Goal: Transaction & Acquisition: Purchase product/service

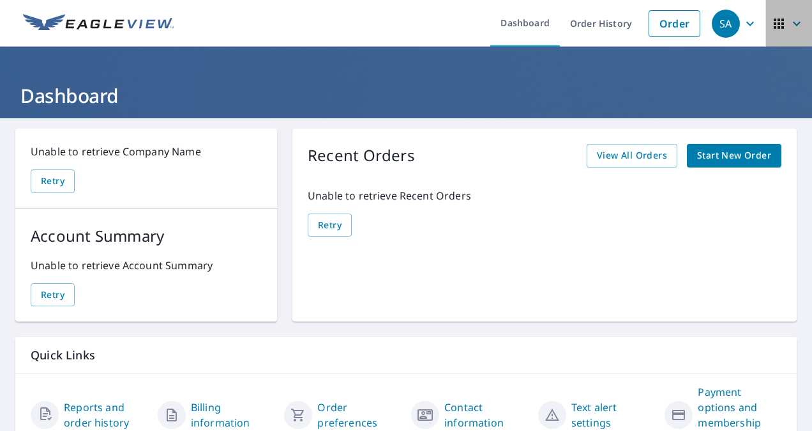
click at [772, 22] on icon "button" at bounding box center [779, 23] width 15 height 15
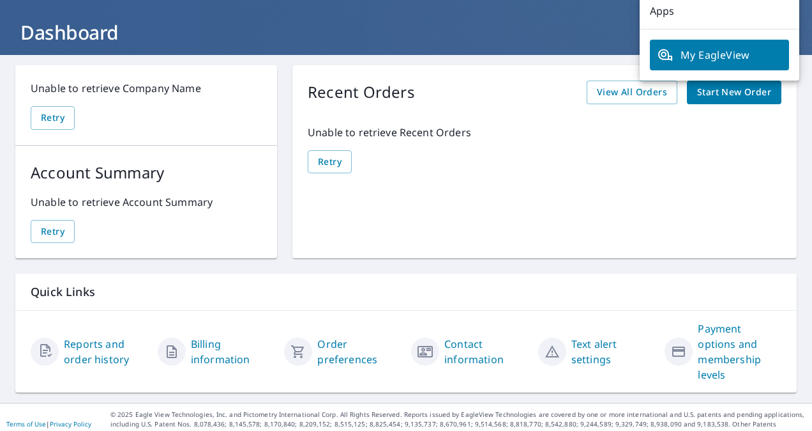
scroll to position [66, 0]
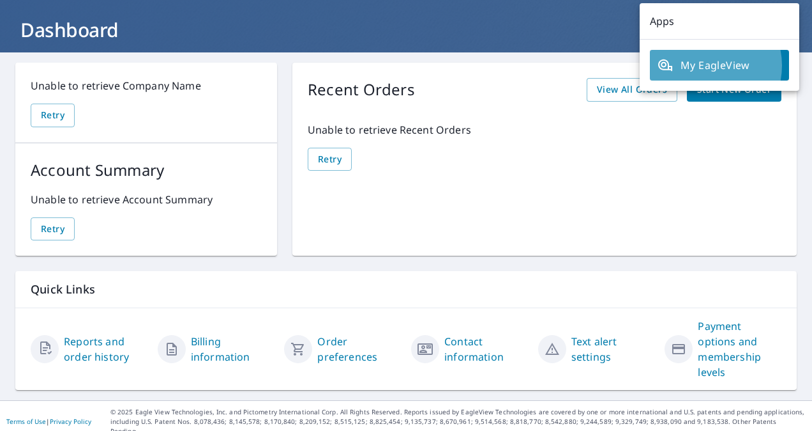
click at [701, 65] on span "My EagleView" at bounding box center [720, 64] width 124 height 15
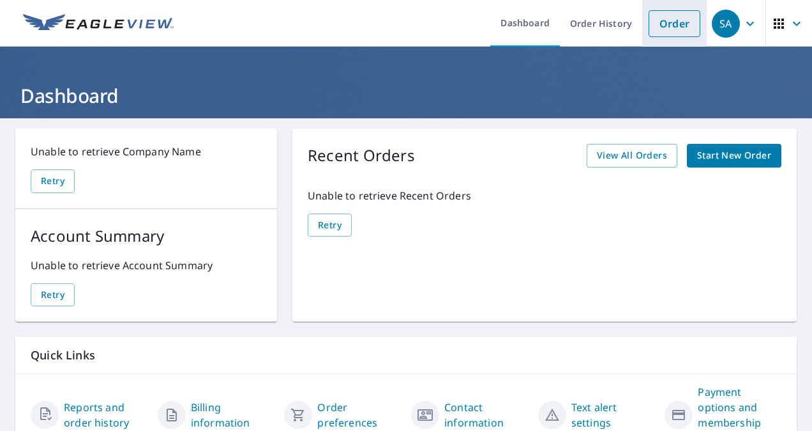
click at [662, 23] on link "Order" at bounding box center [675, 23] width 52 height 27
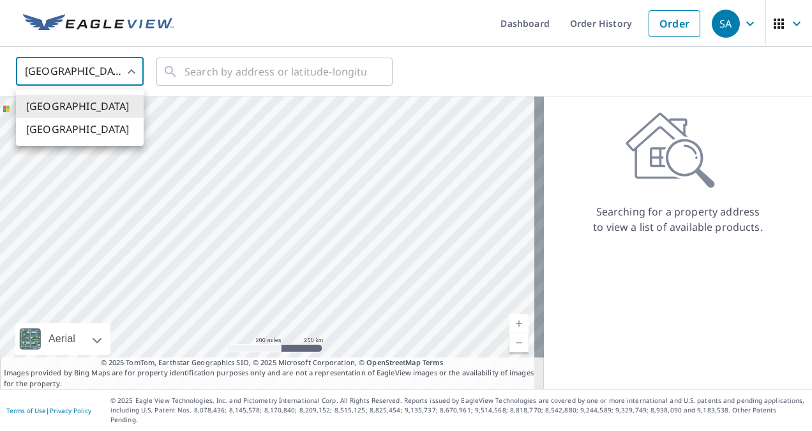
click at [127, 68] on body "SA [GEOGRAPHIC_DATA] Dashboard Order History Order SA [GEOGRAPHIC_DATA] US ​ ​ …" at bounding box center [406, 215] width 812 height 431
click at [127, 68] on div at bounding box center [406, 215] width 812 height 431
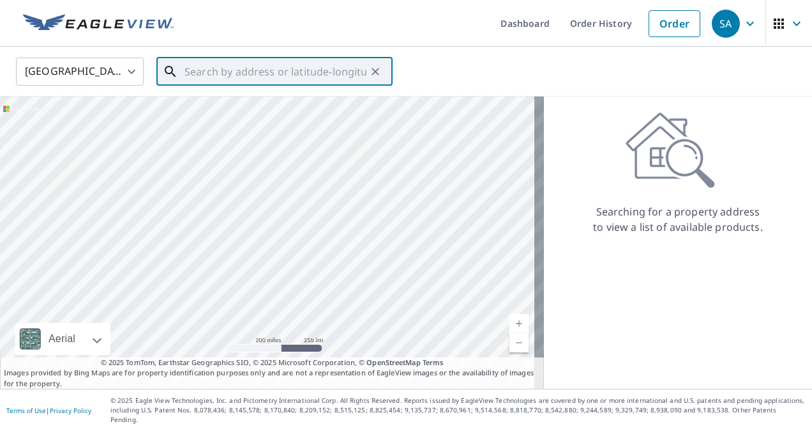
click at [209, 73] on input "text" at bounding box center [276, 72] width 182 height 36
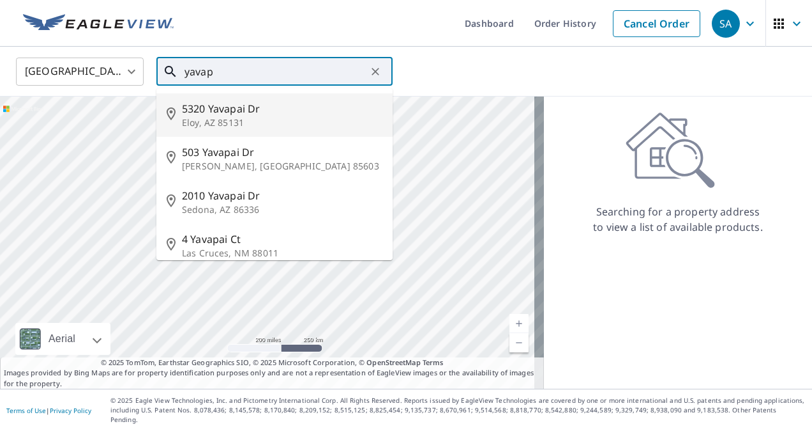
click at [218, 118] on p "Eloy, AZ 85131" at bounding box center [282, 122] width 201 height 13
type input "[STREET_ADDRESS][PERSON_NAME]"
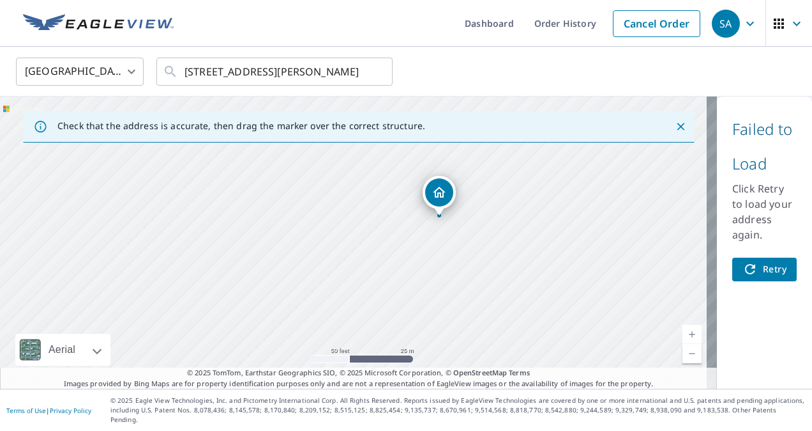
drag, startPoint x: 620, startPoint y: 249, endPoint x: 428, endPoint y: 227, distance: 192.9
click at [428, 227] on div "[STREET_ADDRESS][PERSON_NAME]" at bounding box center [358, 242] width 717 height 292
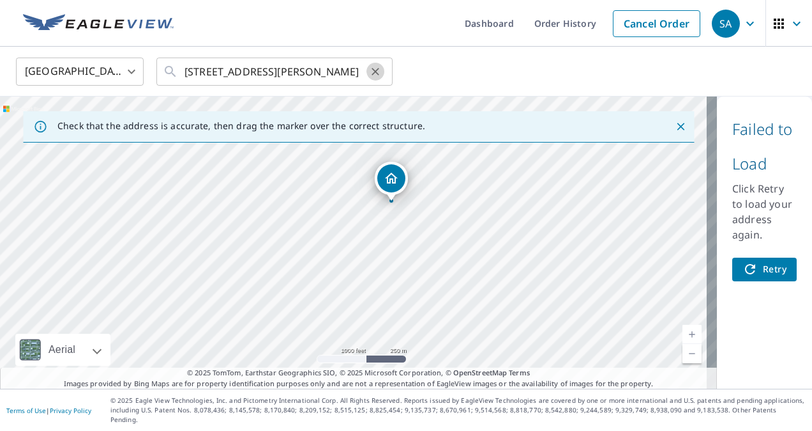
click at [374, 69] on icon "Clear" at bounding box center [376, 72] width 8 height 8
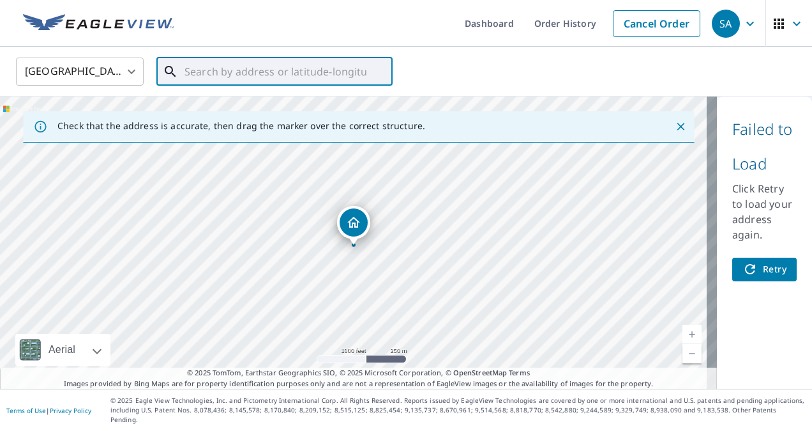
click at [247, 75] on input "text" at bounding box center [276, 72] width 182 height 36
paste input "[STREET_ADDRESS][PERSON_NAME]"
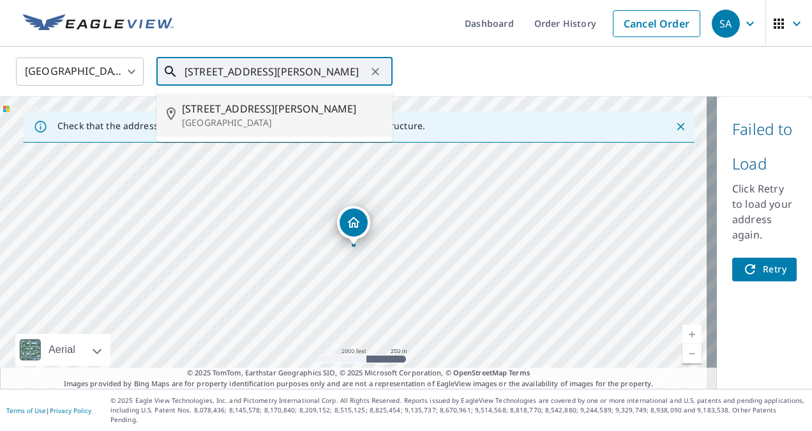
click at [225, 117] on p "[GEOGRAPHIC_DATA]" at bounding box center [282, 122] width 201 height 13
type input "[STREET_ADDRESS][PERSON_NAME]"
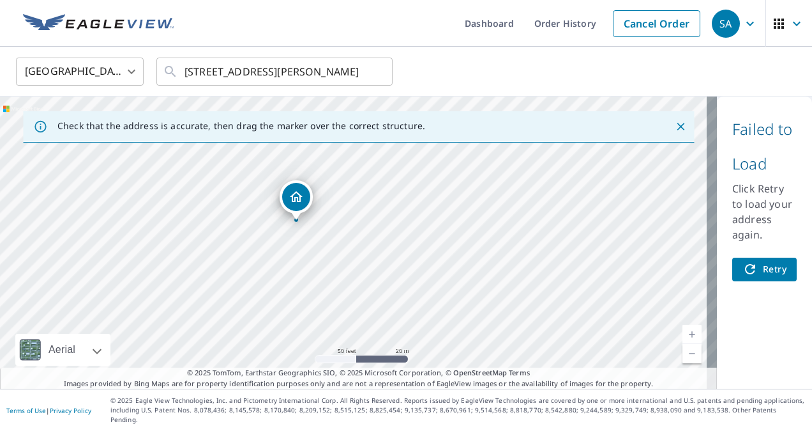
drag, startPoint x: 316, startPoint y: 206, endPoint x: 293, endPoint y: 241, distance: 42.0
click at [293, 241] on div "[STREET_ADDRESS][PERSON_NAME]" at bounding box center [358, 242] width 717 height 292
click at [674, 125] on icon "Close" at bounding box center [680, 126] width 13 height 13
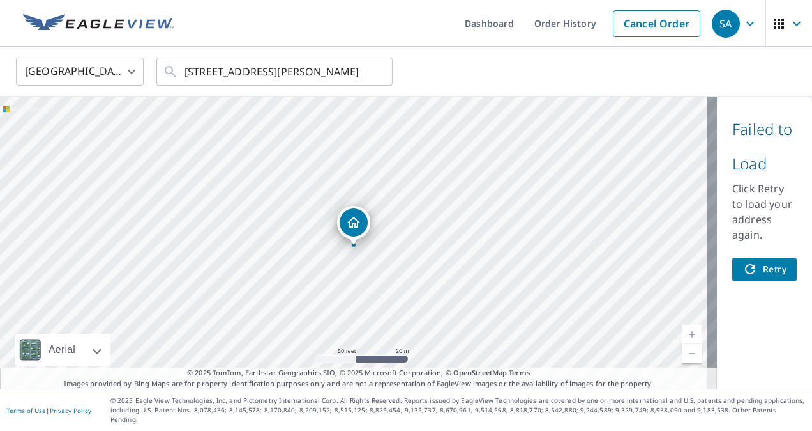
click at [354, 230] on div "Dropped pin, building 1, Residential property, 3462 N Smith Ave Camp Verde, AZ …" at bounding box center [354, 222] width 28 height 28
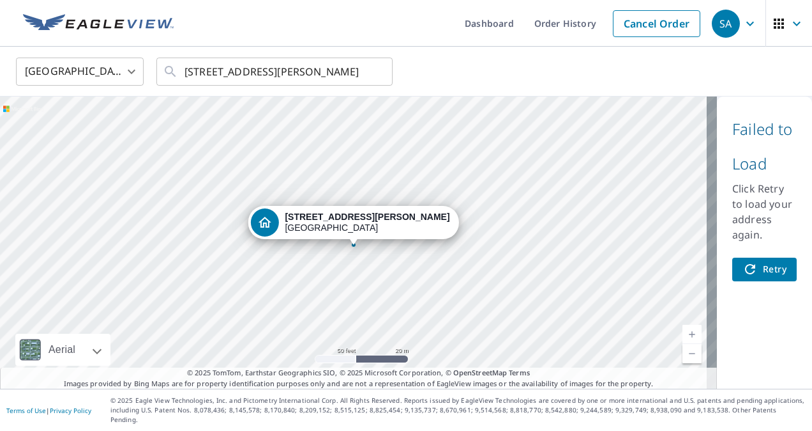
click at [272, 222] on icon "Dropped pin, building 1, Residential property, 3462 N Smith Ave Camp Verde, AZ …" at bounding box center [264, 222] width 15 height 15
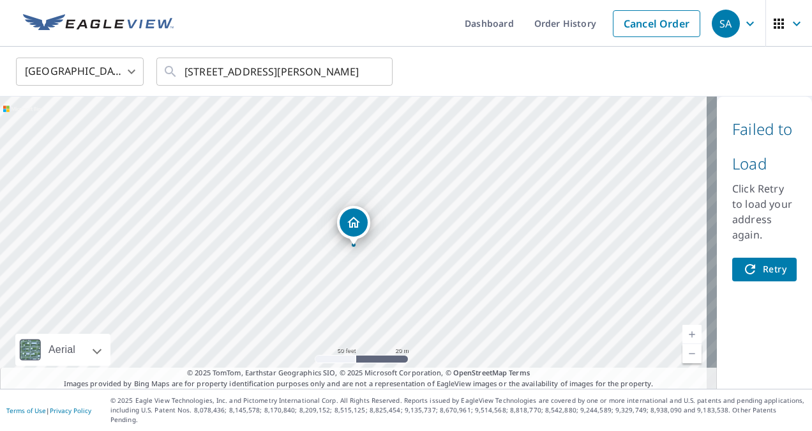
click at [350, 246] on div "[STREET_ADDRESS][PERSON_NAME]" at bounding box center [358, 242] width 717 height 292
click at [358, 235] on div "Dropped pin, building 1, Residential property, 3462 N Smith Ave Camp Verde, AZ …" at bounding box center [354, 222] width 28 height 28
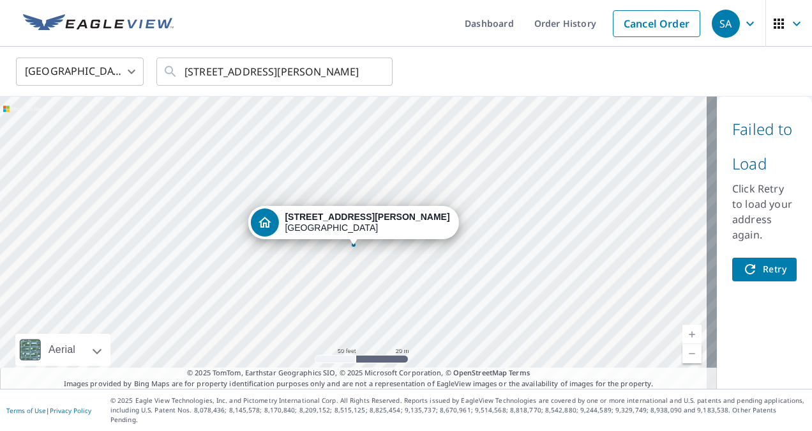
click at [353, 261] on div "[STREET_ADDRESS][PERSON_NAME]" at bounding box center [358, 242] width 717 height 292
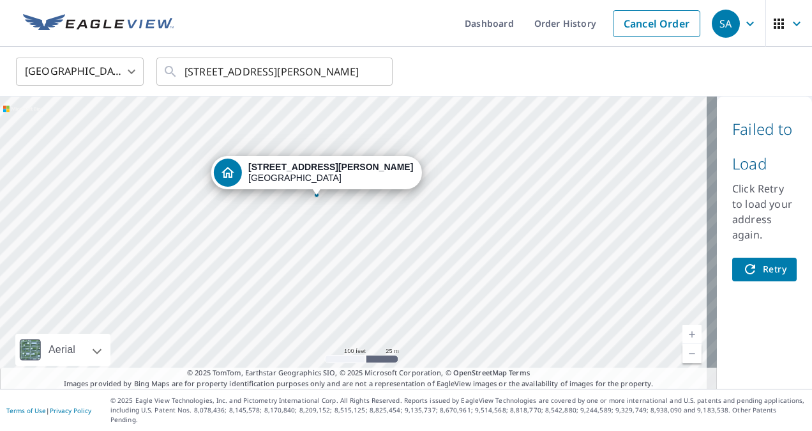
drag, startPoint x: 351, startPoint y: 277, endPoint x: 318, endPoint y: 218, distance: 66.9
click at [317, 218] on div "[STREET_ADDRESS][PERSON_NAME]" at bounding box center [358, 242] width 717 height 292
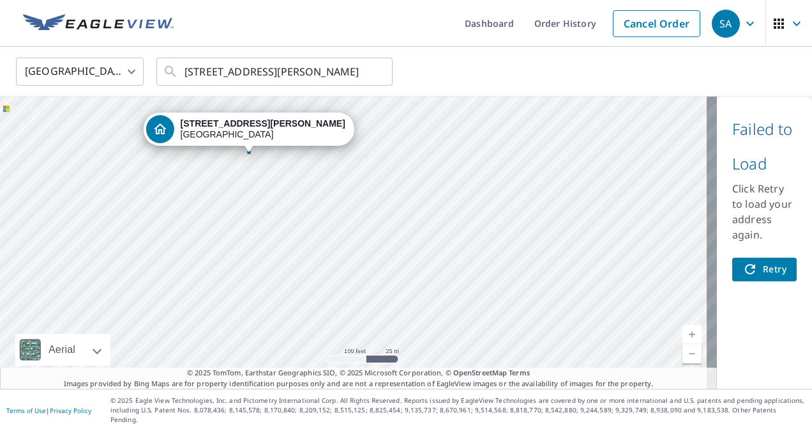
drag, startPoint x: 308, startPoint y: 284, endPoint x: 279, endPoint y: 225, distance: 65.4
click at [279, 225] on div "[STREET_ADDRESS][PERSON_NAME]" at bounding box center [358, 242] width 717 height 292
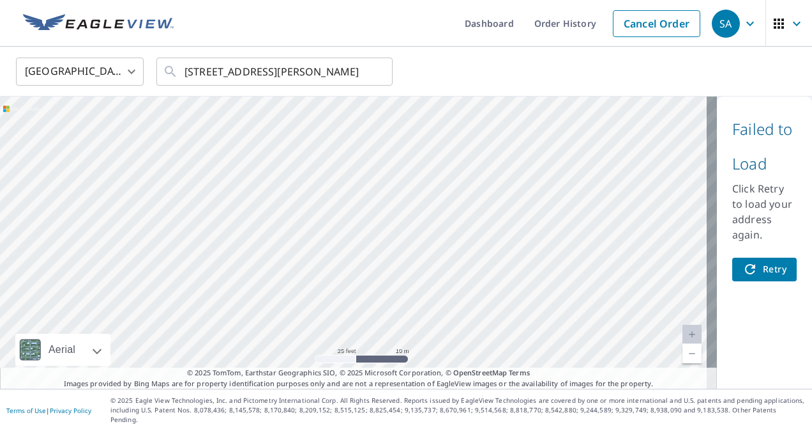
click at [365, 200] on div "[STREET_ADDRESS][PERSON_NAME]" at bounding box center [358, 242] width 717 height 292
drag, startPoint x: 602, startPoint y: 337, endPoint x: 590, endPoint y: 289, distance: 49.0
click at [590, 289] on div "[STREET_ADDRESS][PERSON_NAME]" at bounding box center [358, 242] width 717 height 292
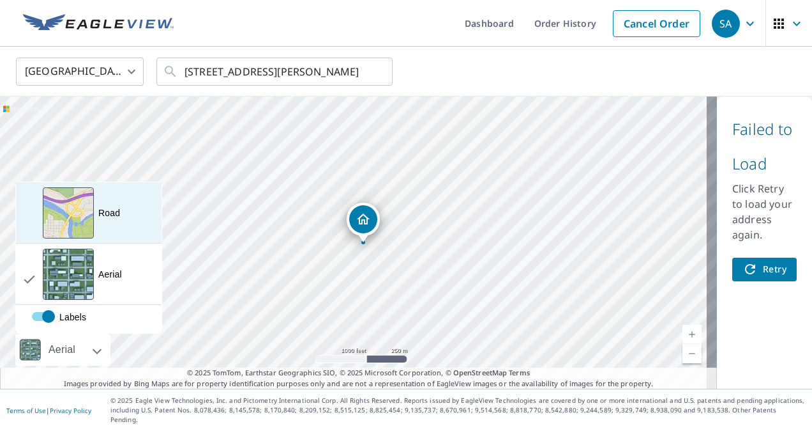
click at [77, 234] on div "View aerial and more..." at bounding box center [68, 212] width 51 height 51
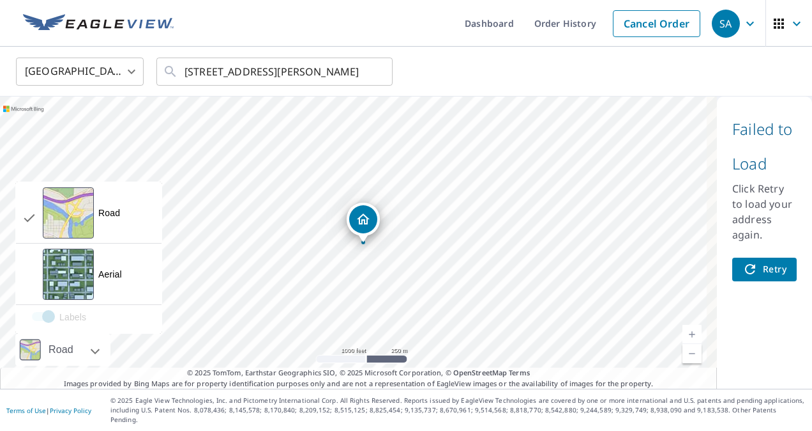
click at [59, 323] on label "Labels" at bounding box center [101, 316] width 171 height 13
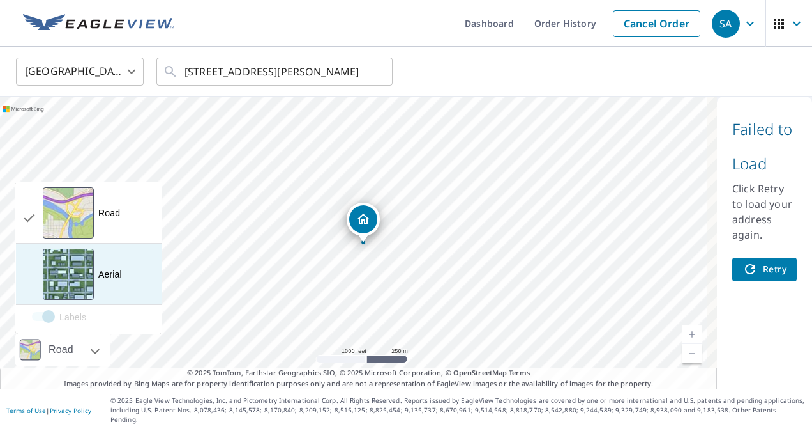
click at [27, 282] on div "Aerial A detailed look from above" at bounding box center [89, 273] width 146 height 61
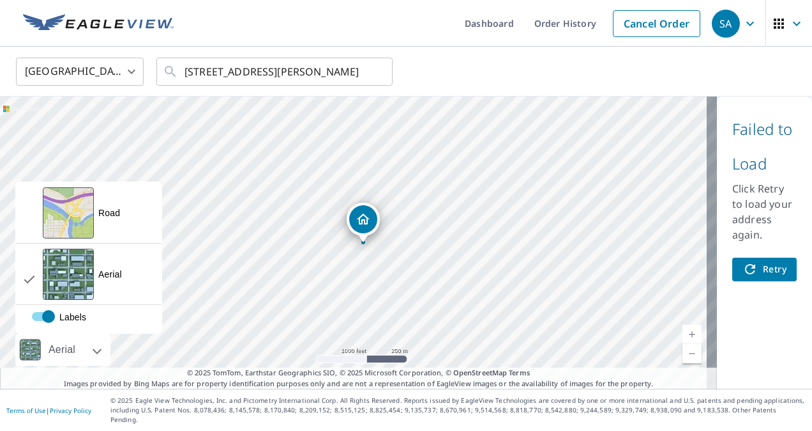
click at [87, 360] on div at bounding box center [83, 349] width 8 height 32
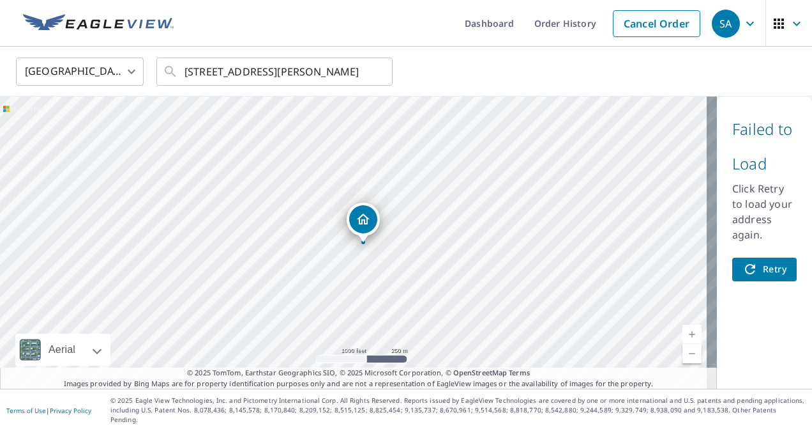
click at [87, 362] on div at bounding box center [83, 349] width 8 height 32
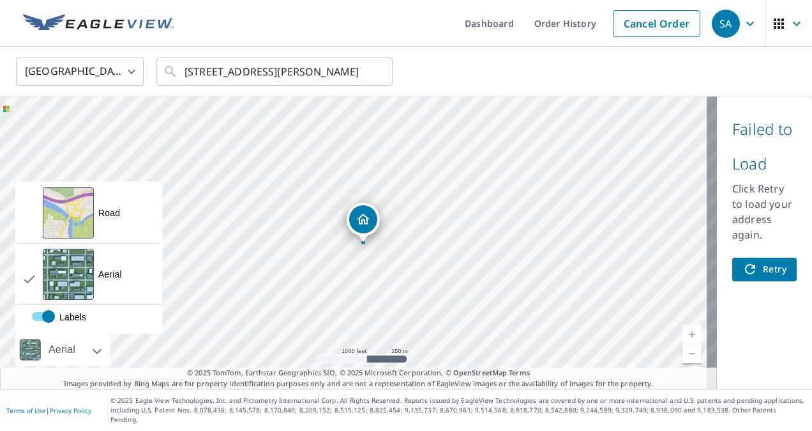
click at [89, 359] on div "Aerial" at bounding box center [62, 349] width 95 height 32
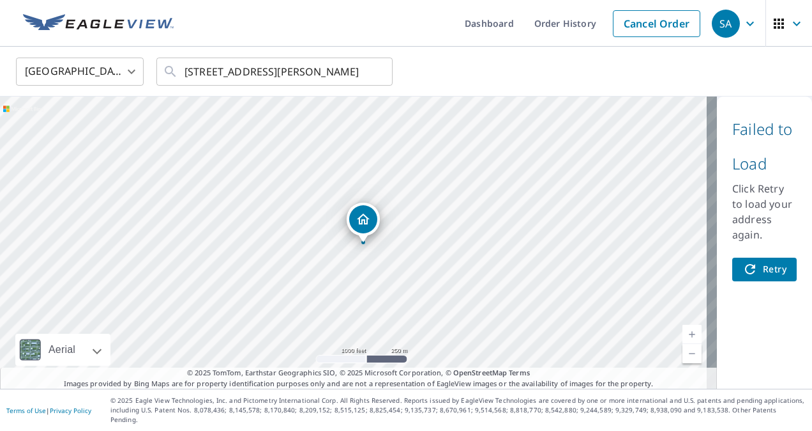
click at [43, 356] on div at bounding box center [29, 349] width 29 height 32
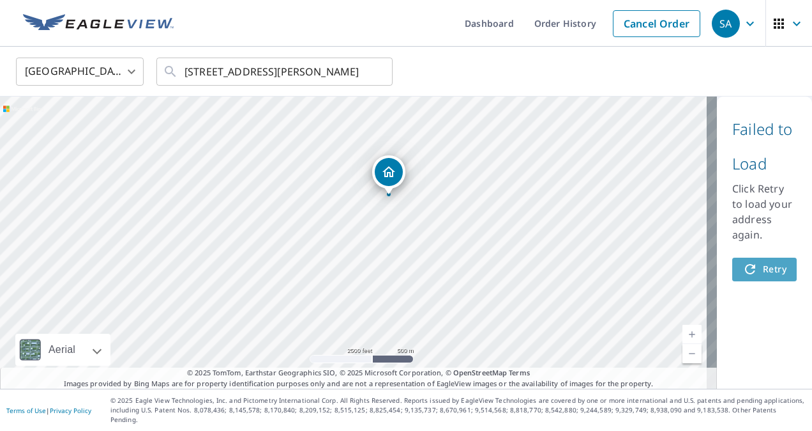
click at [755, 264] on span "Retry" at bounding box center [765, 269] width 44 height 16
click at [754, 267] on span "Retry" at bounding box center [765, 269] width 44 height 16
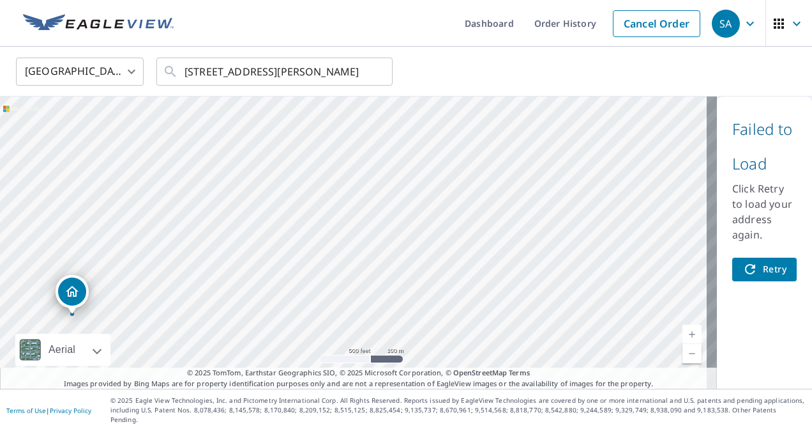
click at [237, 247] on div "[STREET_ADDRESS][PERSON_NAME]" at bounding box center [358, 242] width 717 height 292
click at [374, 77] on icon "Clear" at bounding box center [375, 71] width 13 height 13
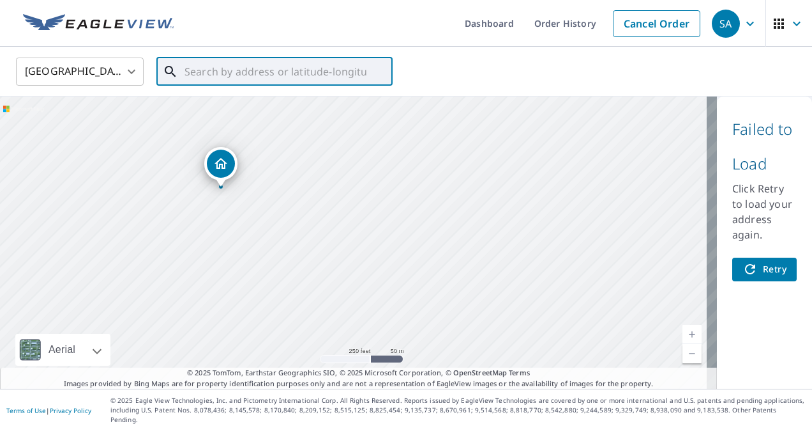
drag, startPoint x: 475, startPoint y: 272, endPoint x: 403, endPoint y: 211, distance: 94.2
click at [403, 211] on div "[STREET_ADDRESS][PERSON_NAME]" at bounding box center [358, 242] width 717 height 292
click at [271, 236] on div "[STREET_ADDRESS][PERSON_NAME]" at bounding box center [358, 242] width 717 height 292
click at [429, 246] on div "[STREET_ADDRESS][PERSON_NAME]" at bounding box center [358, 242] width 717 height 292
drag, startPoint x: 551, startPoint y: 216, endPoint x: 371, endPoint y: 185, distance: 182.2
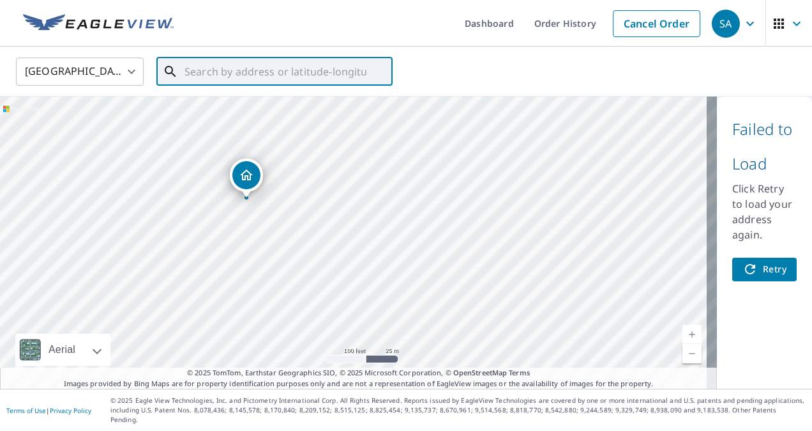
click at [371, 185] on div "[STREET_ADDRESS][PERSON_NAME]" at bounding box center [358, 242] width 717 height 292
click at [500, 198] on div "[STREET_ADDRESS][PERSON_NAME]" at bounding box center [358, 242] width 717 height 292
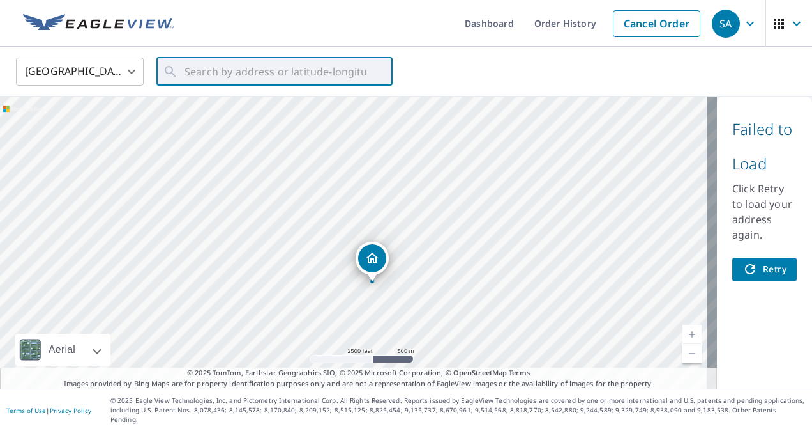
click at [743, 267] on icon "button" at bounding box center [750, 268] width 15 height 15
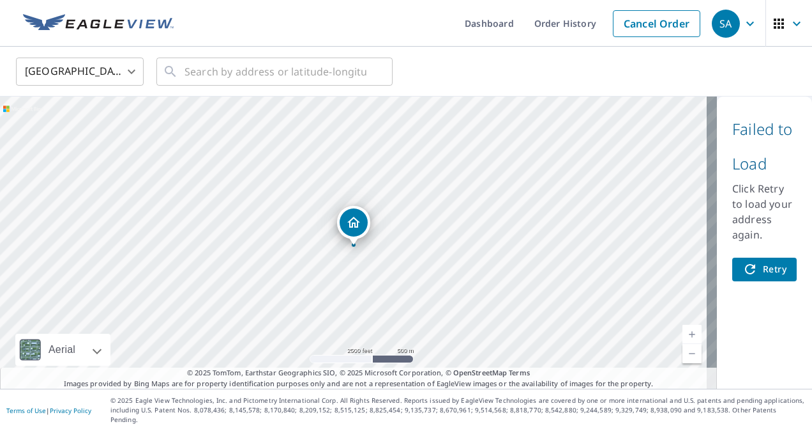
click at [758, 256] on div "Failed to Load Click Retry to load your address again. Retry" at bounding box center [764, 242] width 95 height 292
click at [755, 266] on span "Retry" at bounding box center [765, 269] width 44 height 16
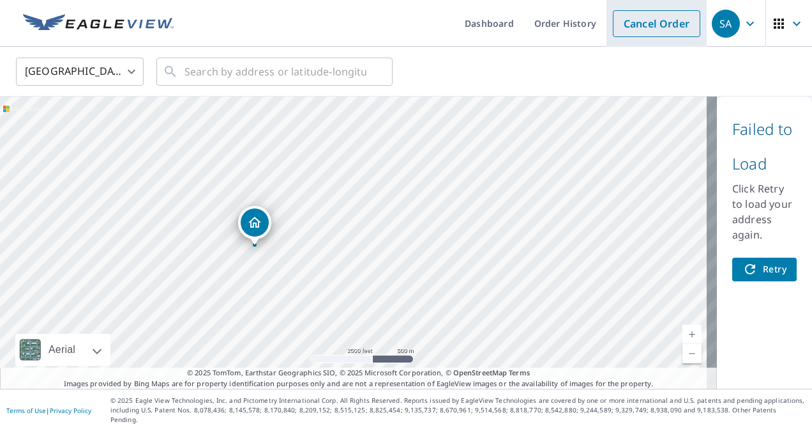
click at [659, 28] on link "Cancel Order" at bounding box center [657, 23] width 88 height 27
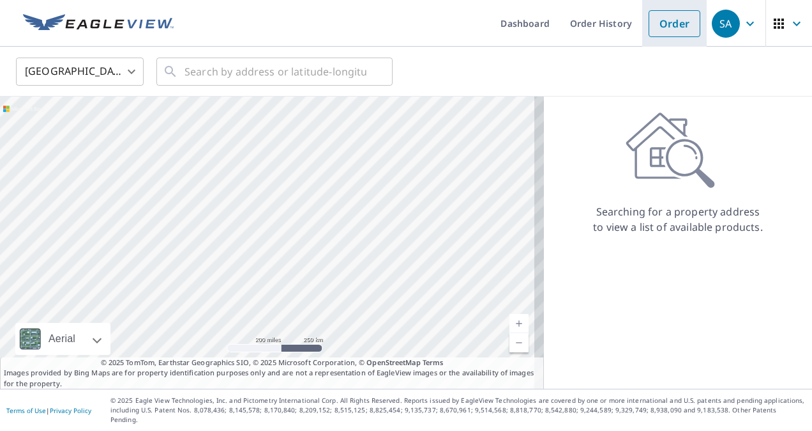
click at [675, 24] on link "Order" at bounding box center [675, 23] width 52 height 27
click at [662, 29] on link "Order" at bounding box center [675, 23] width 52 height 27
click at [772, 24] on icon "button" at bounding box center [779, 23] width 15 height 15
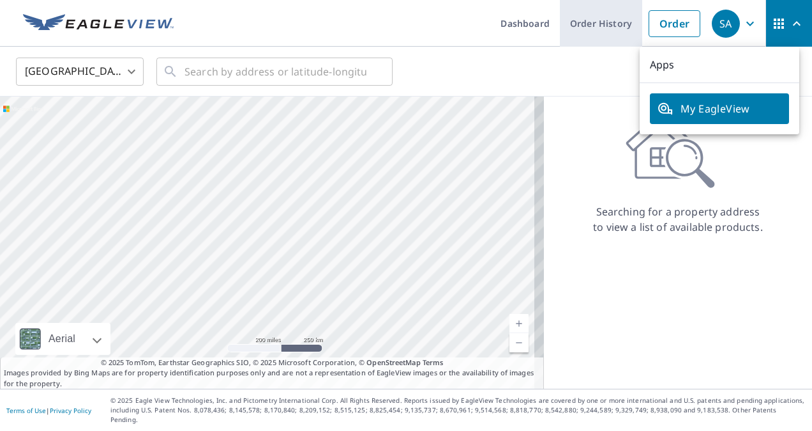
click at [621, 26] on link "Order History" at bounding box center [601, 23] width 82 height 47
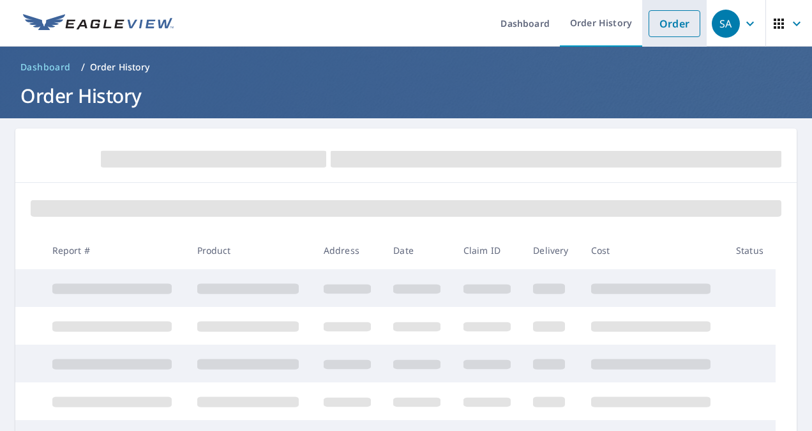
click at [674, 27] on link "Order" at bounding box center [675, 23] width 52 height 27
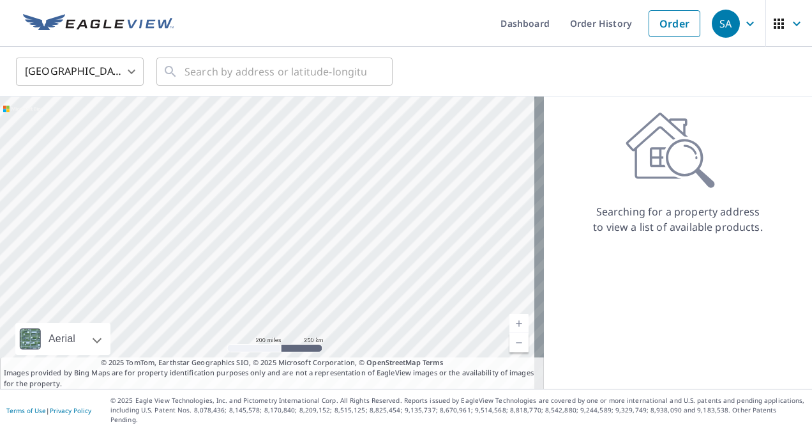
click at [795, 19] on icon "button" at bounding box center [796, 23] width 15 height 15
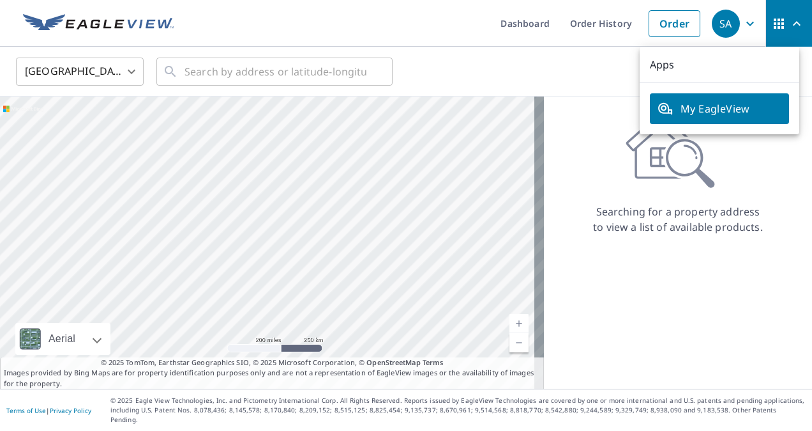
click at [121, 74] on body "SA [GEOGRAPHIC_DATA] Dashboard Order History Order SA Apps My EagleView [GEOGRA…" at bounding box center [406, 215] width 812 height 431
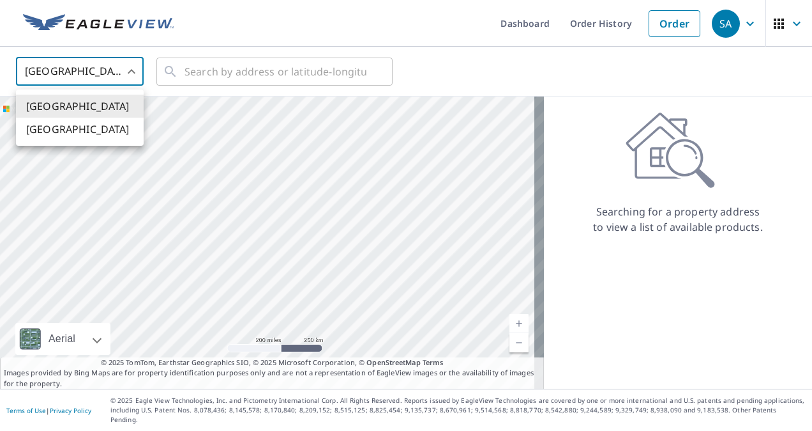
click at [121, 74] on div at bounding box center [406, 215] width 812 height 431
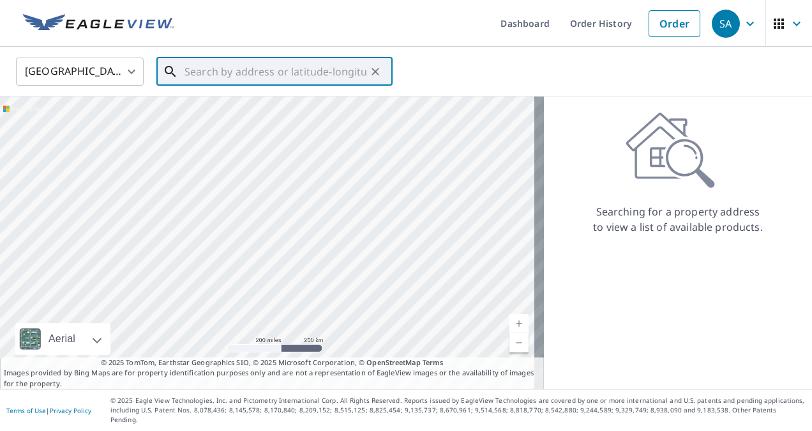
click at [291, 74] on input "text" at bounding box center [276, 72] width 182 height 36
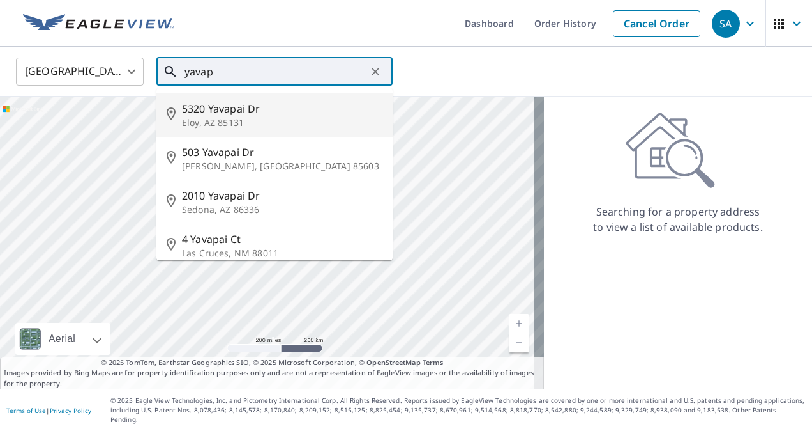
click at [242, 115] on span "5320 Yavapai Dr" at bounding box center [282, 108] width 201 height 15
type input "[STREET_ADDRESS][PERSON_NAME]"
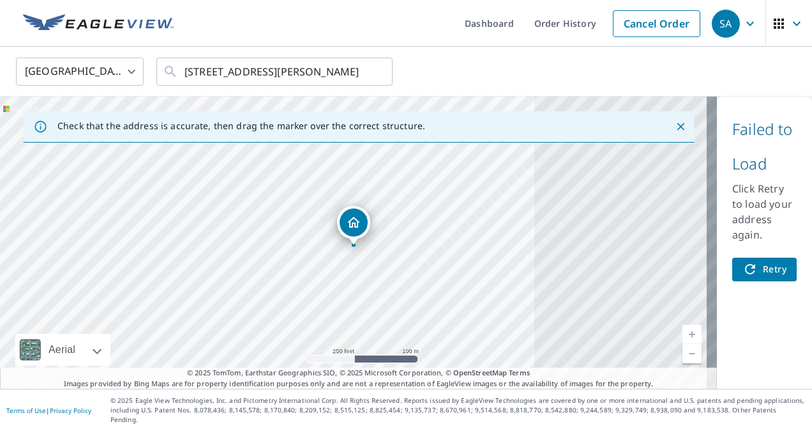
click at [764, 263] on span "Retry" at bounding box center [765, 269] width 44 height 16
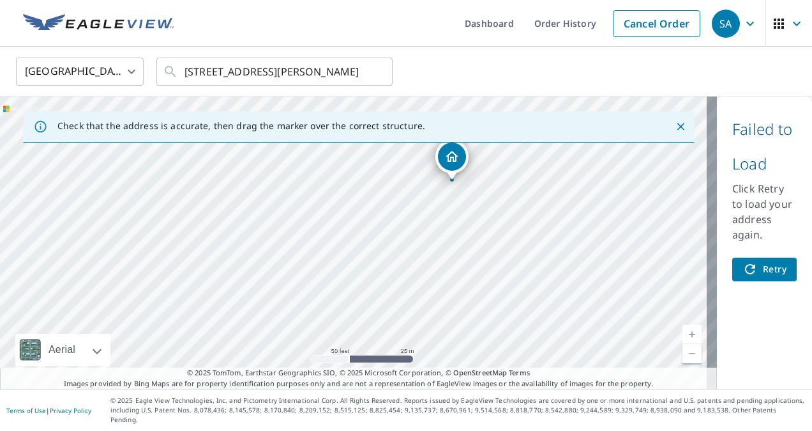
drag, startPoint x: 522, startPoint y: 247, endPoint x: 374, endPoint y: 188, distance: 160.0
click at [374, 188] on div "[STREET_ADDRESS][PERSON_NAME]" at bounding box center [358, 242] width 717 height 292
drag, startPoint x: 451, startPoint y: 161, endPoint x: 457, endPoint y: 185, distance: 25.1
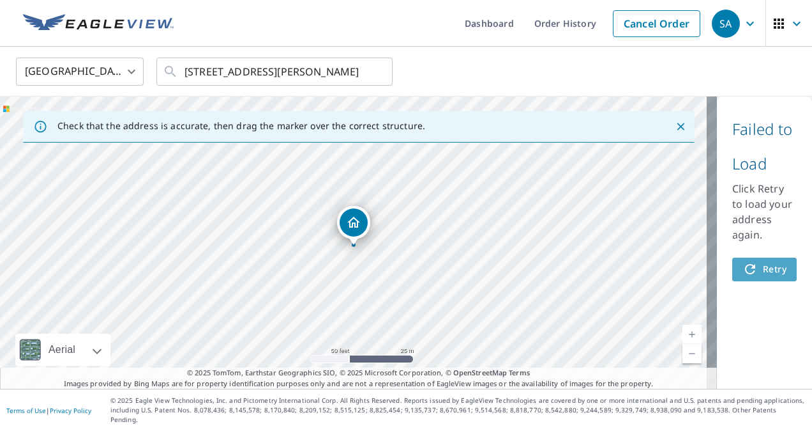
click at [745, 268] on icon "button" at bounding box center [750, 268] width 15 height 15
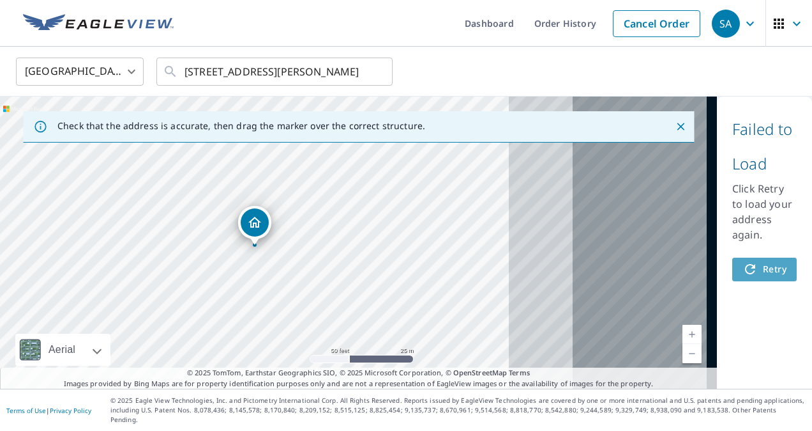
click at [745, 268] on icon "button" at bounding box center [750, 268] width 15 height 15
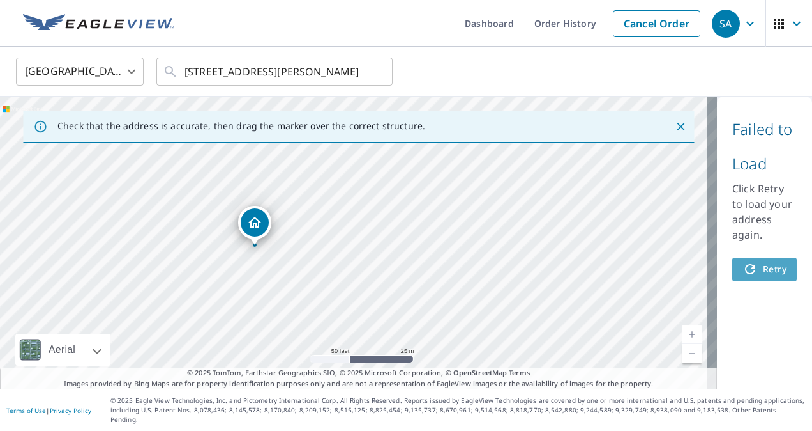
click at [745, 268] on icon "button" at bounding box center [750, 268] width 15 height 15
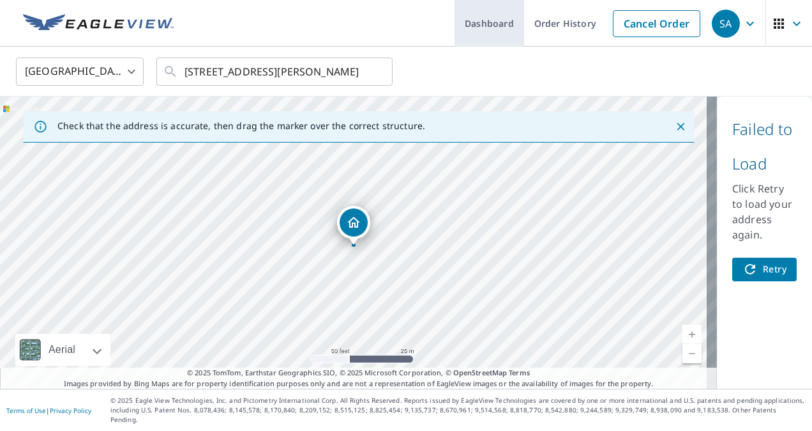
click at [478, 20] on link "Dashboard" at bounding box center [490, 23] width 70 height 47
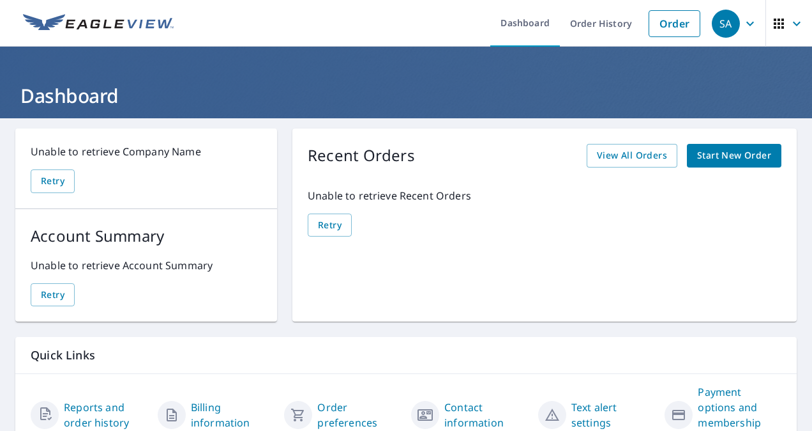
click at [791, 22] on icon "button" at bounding box center [796, 23] width 15 height 15
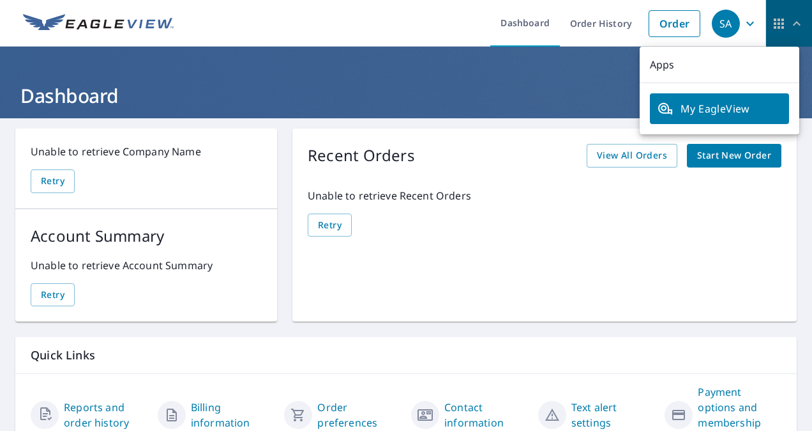
click at [791, 22] on icon "button" at bounding box center [796, 23] width 15 height 15
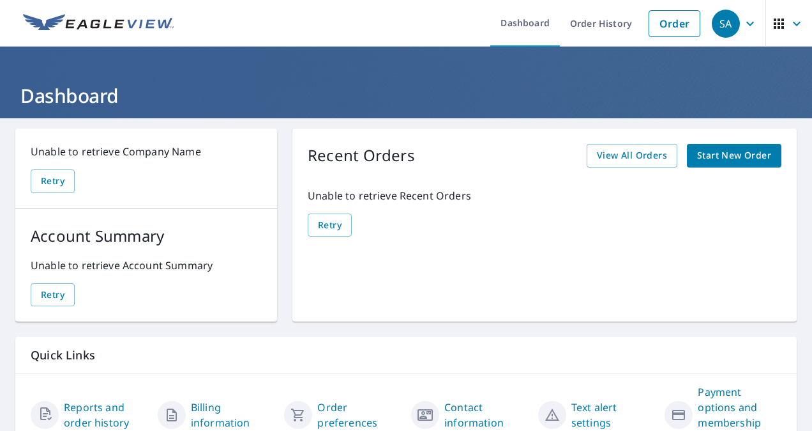
click at [743, 27] on icon "button" at bounding box center [750, 23] width 15 height 15
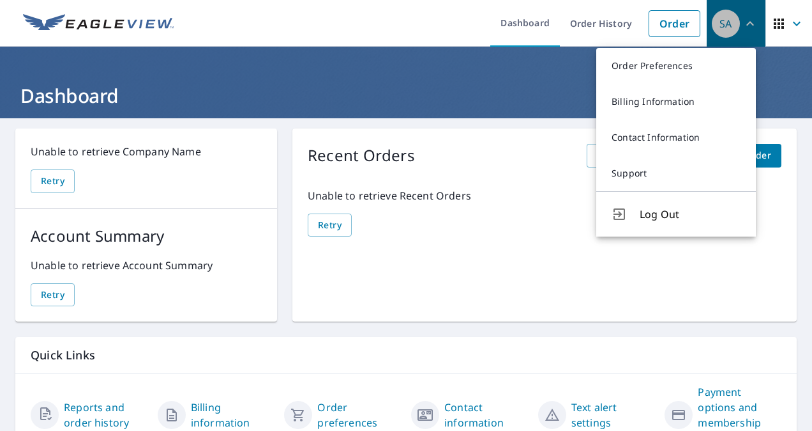
click at [743, 27] on icon "button" at bounding box center [750, 23] width 15 height 15
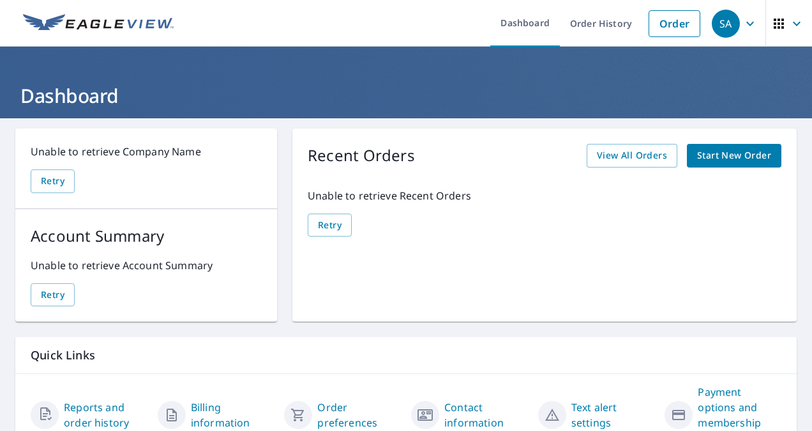
click at [704, 149] on span "Start New Order" at bounding box center [734, 156] width 74 height 16
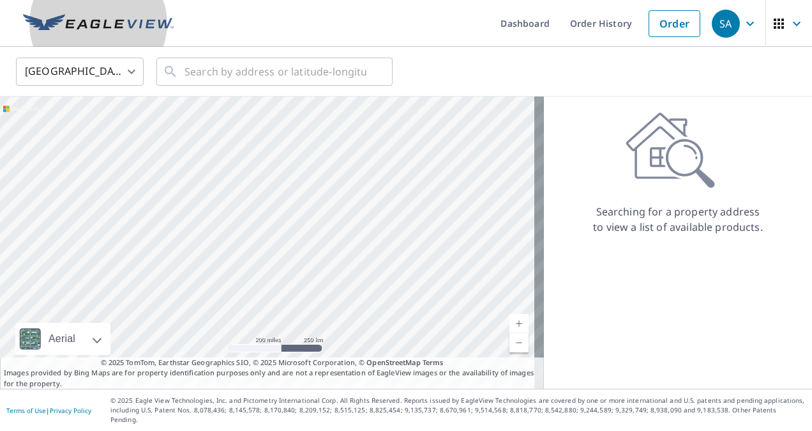
click at [90, 15] on img at bounding box center [98, 23] width 151 height 19
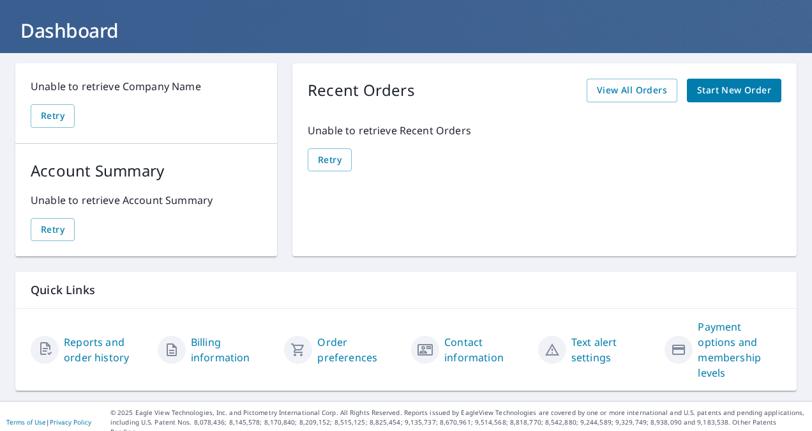
scroll to position [66, 0]
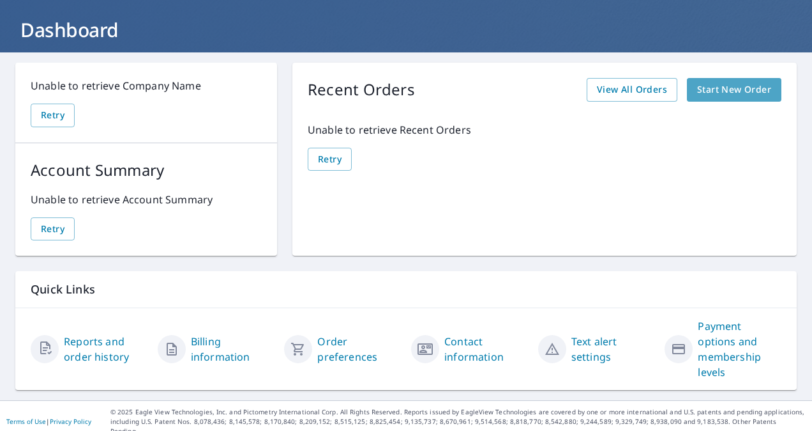
click at [740, 92] on span "Start New Order" at bounding box center [734, 90] width 74 height 16
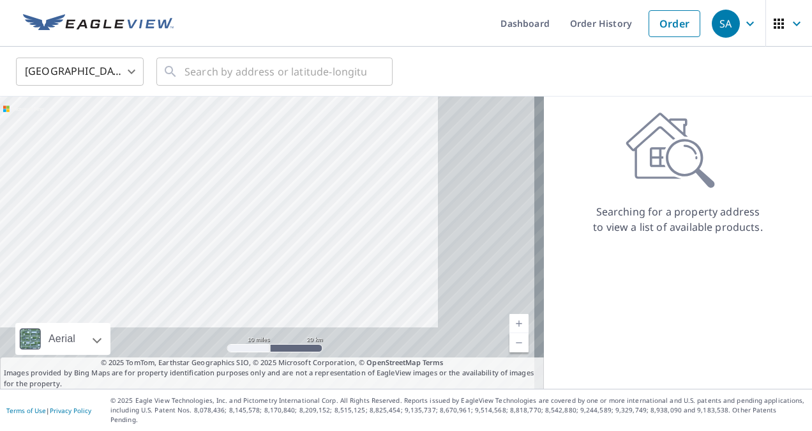
drag, startPoint x: 450, startPoint y: 294, endPoint x: 324, endPoint y: 197, distance: 158.4
click at [324, 197] on div at bounding box center [272, 242] width 544 height 292
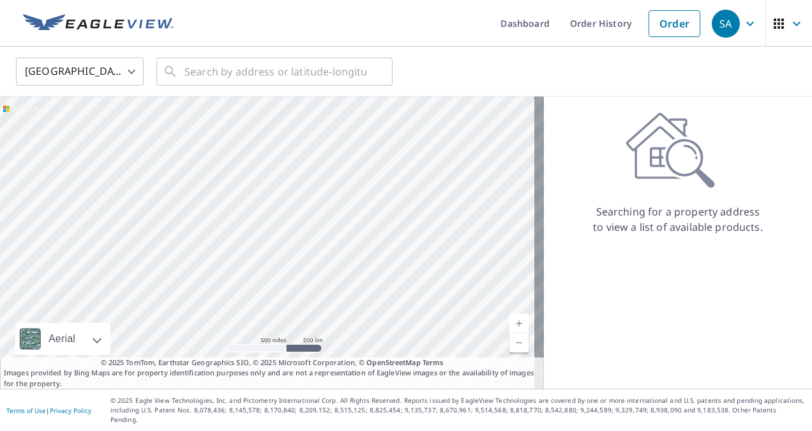
drag, startPoint x: 268, startPoint y: 287, endPoint x: 301, endPoint y: 179, distance: 112.9
click at [301, 179] on div at bounding box center [272, 242] width 544 height 292
drag, startPoint x: 309, startPoint y: 268, endPoint x: 293, endPoint y: 174, distance: 95.2
click at [293, 174] on div at bounding box center [272, 242] width 544 height 292
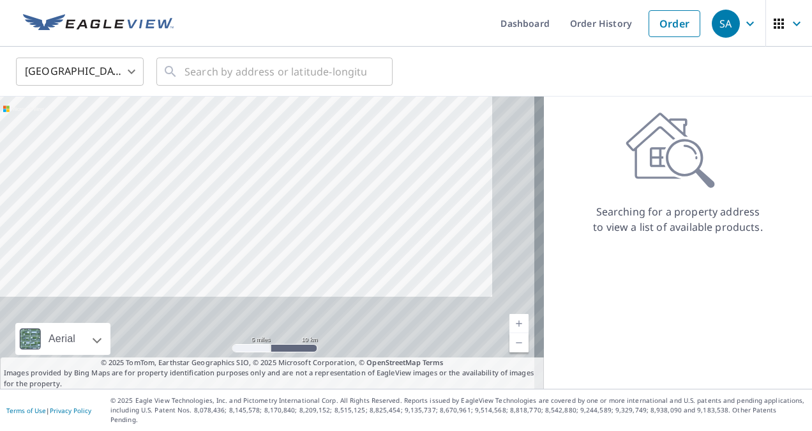
drag, startPoint x: 332, startPoint y: 241, endPoint x: 285, endPoint y: 128, distance: 122.5
click at [285, 128] on div at bounding box center [272, 242] width 544 height 292
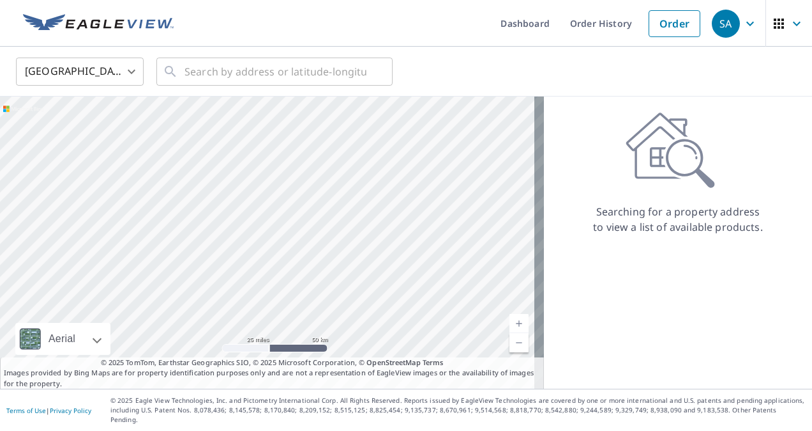
drag, startPoint x: 284, startPoint y: 184, endPoint x: 291, endPoint y: 257, distance: 73.2
click at [291, 257] on div at bounding box center [272, 242] width 544 height 292
click at [264, 250] on div at bounding box center [272, 242] width 544 height 292
click at [205, 67] on input "text" at bounding box center [276, 72] width 182 height 36
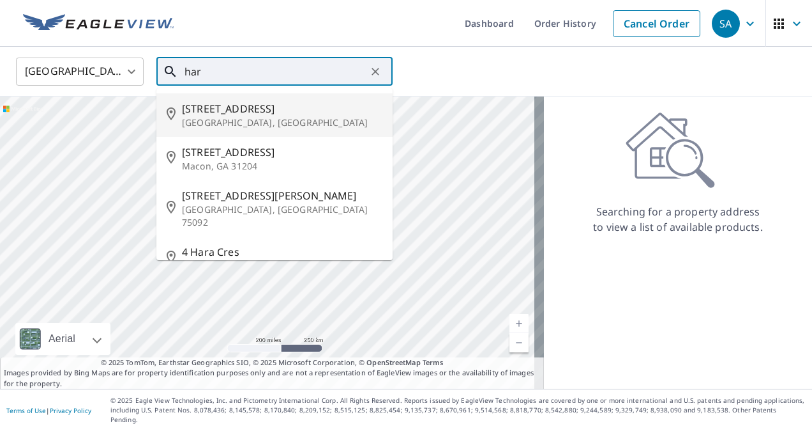
click at [227, 117] on p "[GEOGRAPHIC_DATA], [GEOGRAPHIC_DATA]" at bounding box center [282, 122] width 201 height 13
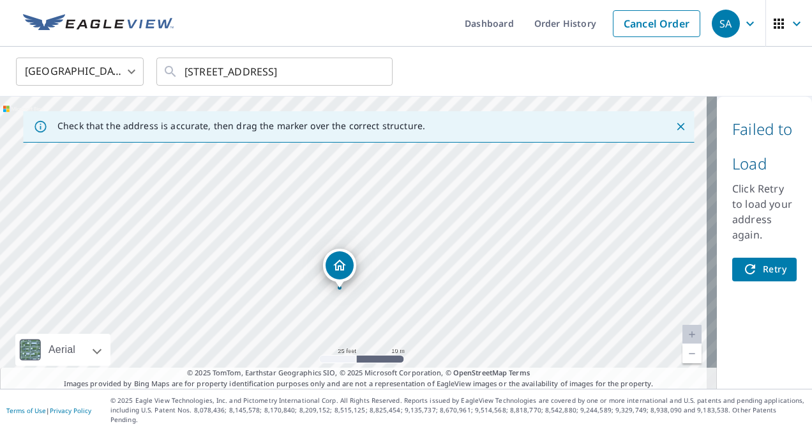
click at [344, 268] on icon "Dropped pin, building 1, Residential property, 107 Hara Ct Harlingen, TX 78552" at bounding box center [339, 264] width 13 height 11
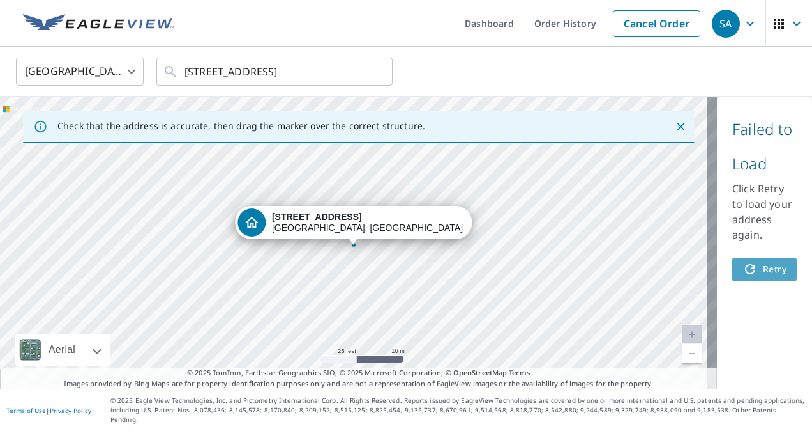
click at [752, 263] on span "Retry" at bounding box center [765, 269] width 44 height 16
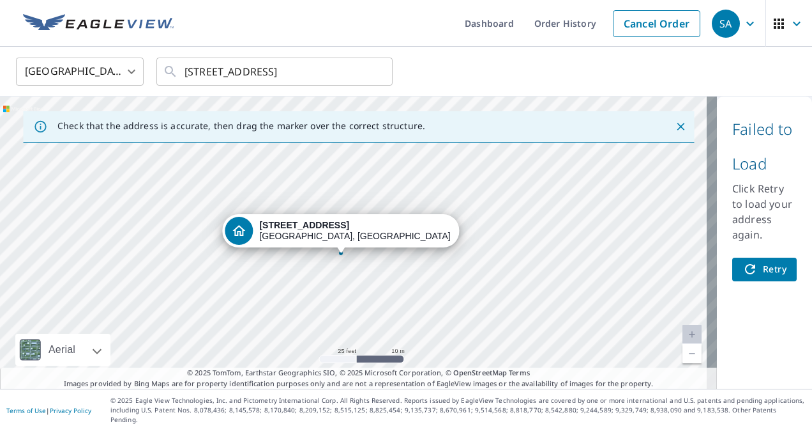
drag, startPoint x: 211, startPoint y: 220, endPoint x: 298, endPoint y: 229, distance: 86.6
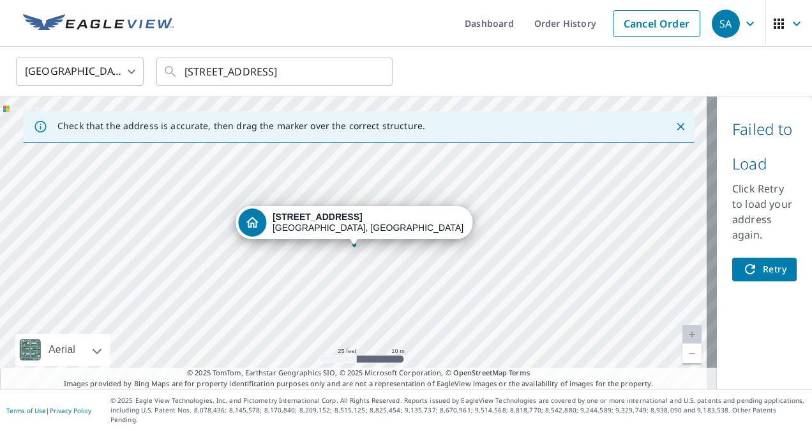
drag, startPoint x: 351, startPoint y: 224, endPoint x: 332, endPoint y: 254, distance: 36.0
click at [332, 254] on div "[STREET_ADDRESS]" at bounding box center [358, 242] width 717 height 292
drag, startPoint x: 349, startPoint y: 262, endPoint x: 339, endPoint y: 267, distance: 11.4
click at [339, 267] on div "[STREET_ADDRESS]" at bounding box center [358, 242] width 717 height 292
click at [745, 270] on icon "button" at bounding box center [750, 269] width 10 height 10
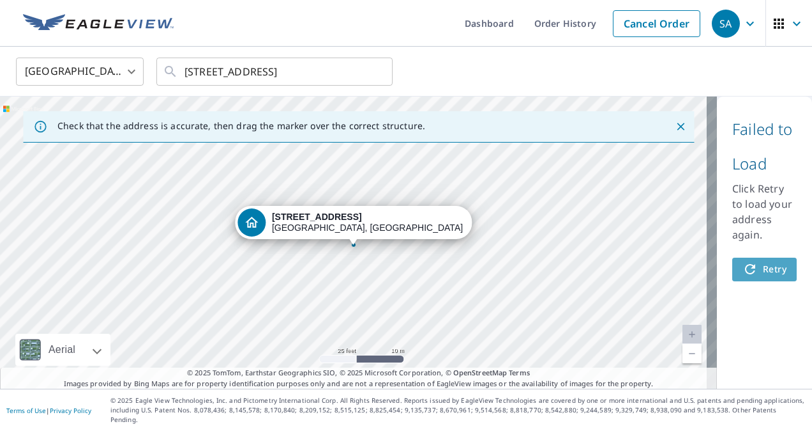
click at [752, 268] on span "Retry" at bounding box center [765, 269] width 44 height 16
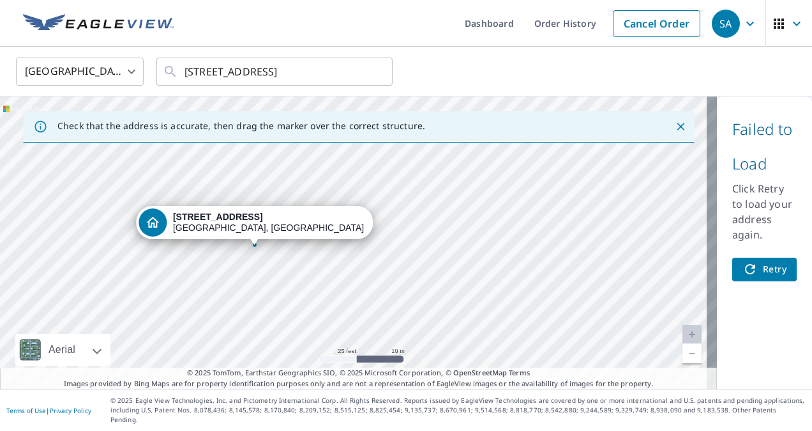
click at [685, 363] on link "Current Level 20, Zoom Out" at bounding box center [692, 353] width 19 height 19
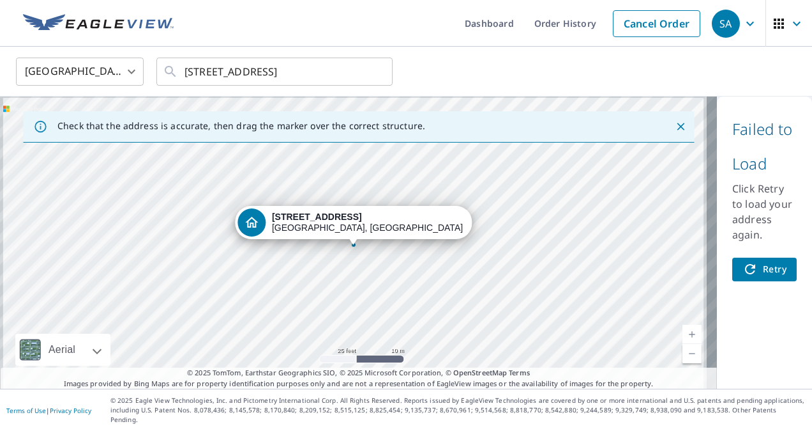
click at [685, 363] on link "Current Level 20, Zoom Out" at bounding box center [692, 353] width 19 height 19
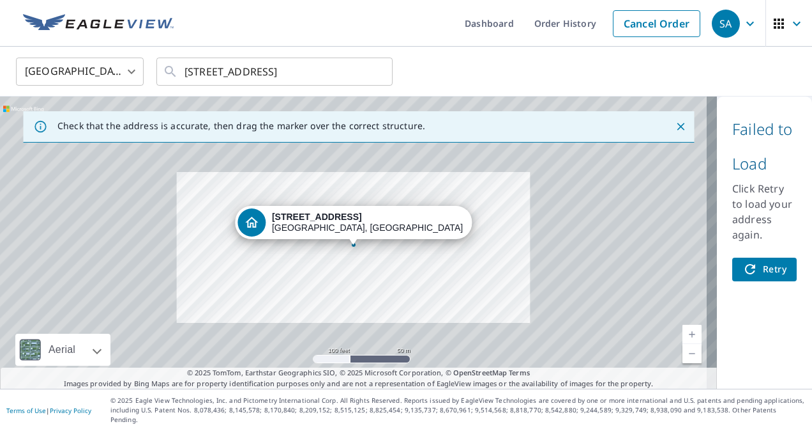
click at [685, 363] on link "Current Level 18, Zoom Out" at bounding box center [692, 353] width 19 height 19
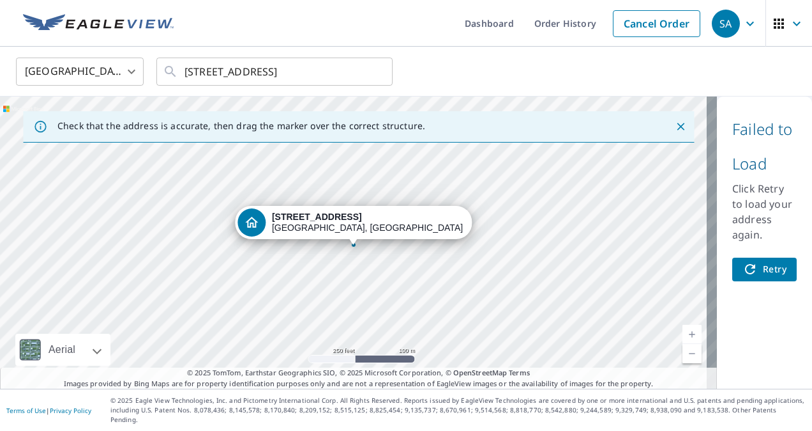
click at [685, 363] on link "Current Level 17, Zoom Out" at bounding box center [692, 353] width 19 height 19
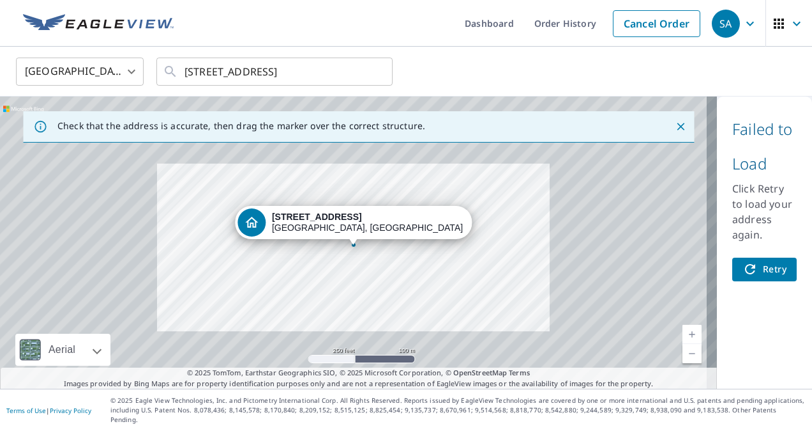
click at [685, 363] on link "Current Level 17, Zoom Out" at bounding box center [692, 353] width 19 height 19
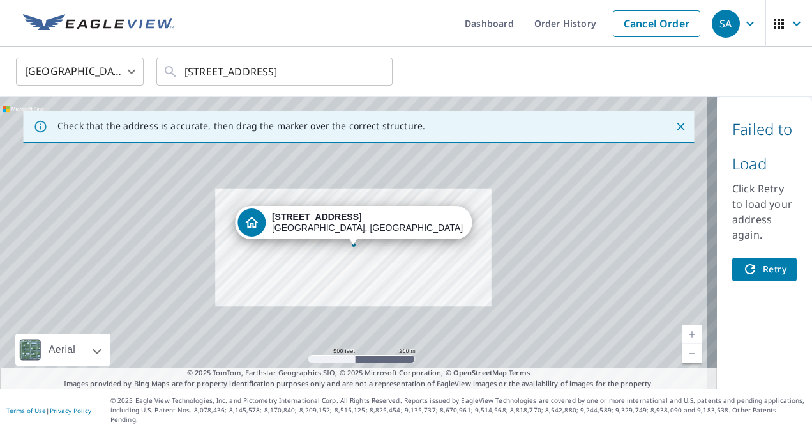
click at [685, 363] on link "Current Level 16, Zoom Out" at bounding box center [692, 353] width 19 height 19
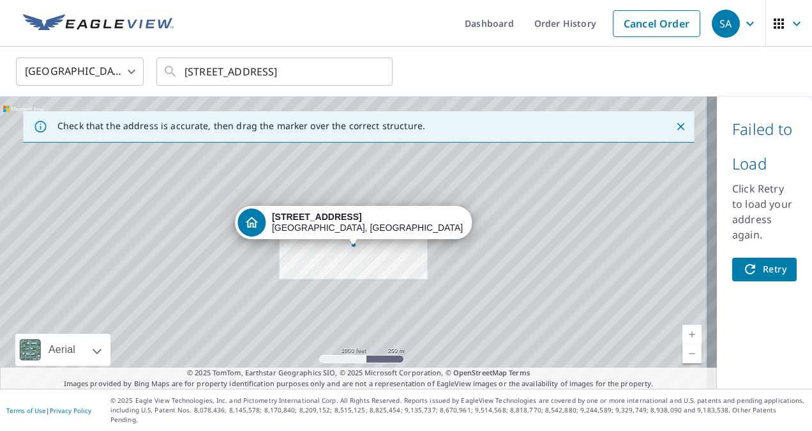
click at [685, 363] on link "Current Level 15, Zoom Out" at bounding box center [692, 353] width 19 height 19
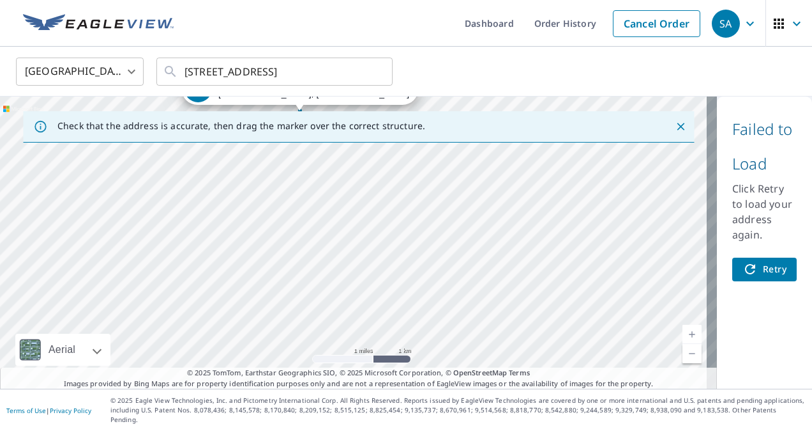
drag, startPoint x: 503, startPoint y: 280, endPoint x: 446, endPoint y: 132, distance: 158.7
click at [446, 133] on div "Check that the address is accurate, then drag the marker over the correct struc…" at bounding box center [358, 242] width 717 height 292
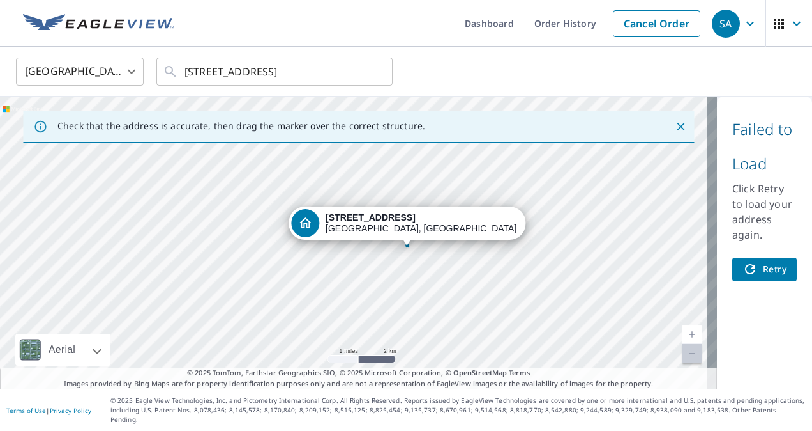
click at [482, 264] on div "[STREET_ADDRESS]" at bounding box center [358, 242] width 717 height 292
click at [743, 27] on icon "button" at bounding box center [750, 23] width 15 height 15
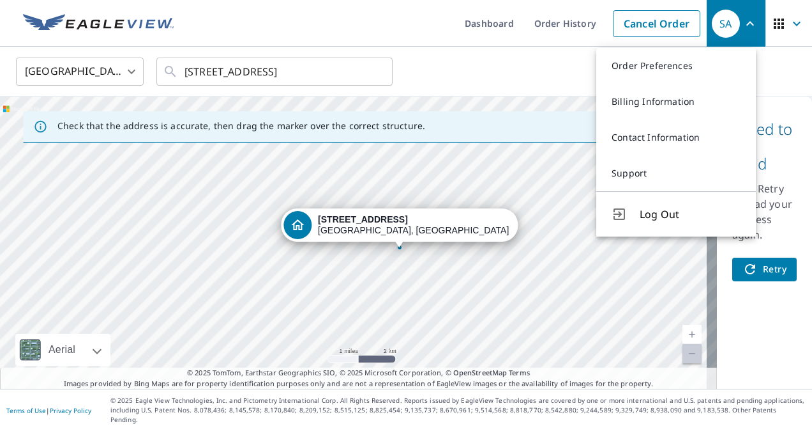
drag, startPoint x: 510, startPoint y: 279, endPoint x: 500, endPoint y: 281, distance: 9.8
click at [500, 281] on div "[STREET_ADDRESS]" at bounding box center [358, 242] width 717 height 292
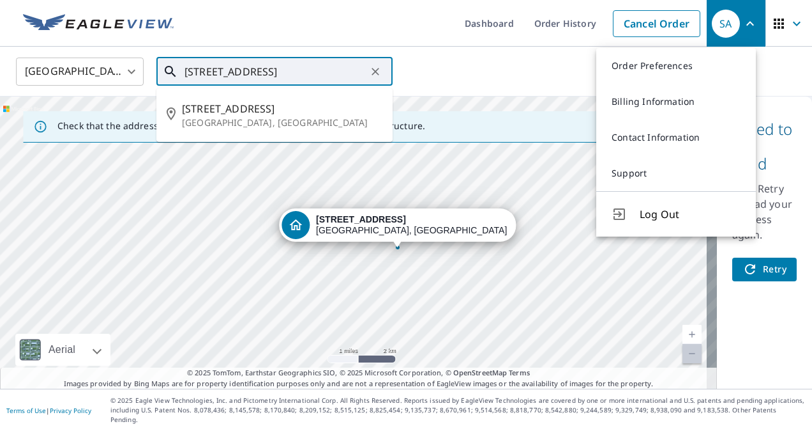
drag, startPoint x: 356, startPoint y: 69, endPoint x: 84, endPoint y: 66, distance: 271.5
click at [84, 66] on div "[GEOGRAPHIC_DATA] [GEOGRAPHIC_DATA] ​ [STREET_ADDRESS] ​ [STREET_ADDRESS]" at bounding box center [401, 71] width 791 height 30
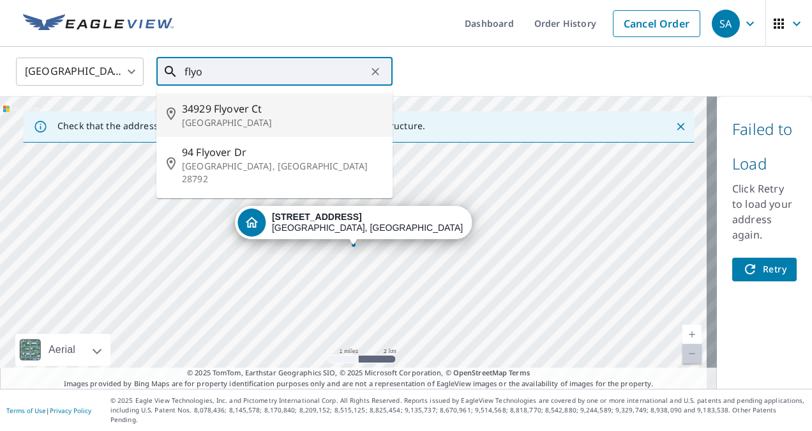
click at [217, 124] on p "[GEOGRAPHIC_DATA]" at bounding box center [282, 122] width 201 height 13
type input "34929 [GEOGRAPHIC_DATA]"
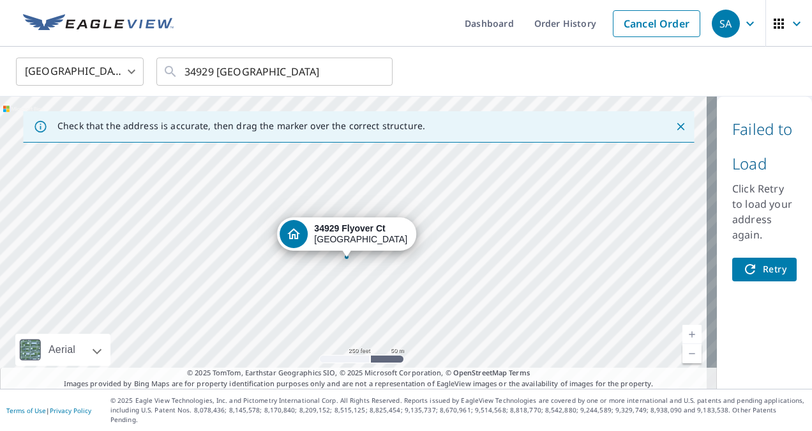
click at [332, 277] on div "34929 [GEOGRAPHIC_DATA]" at bounding box center [358, 242] width 717 height 292
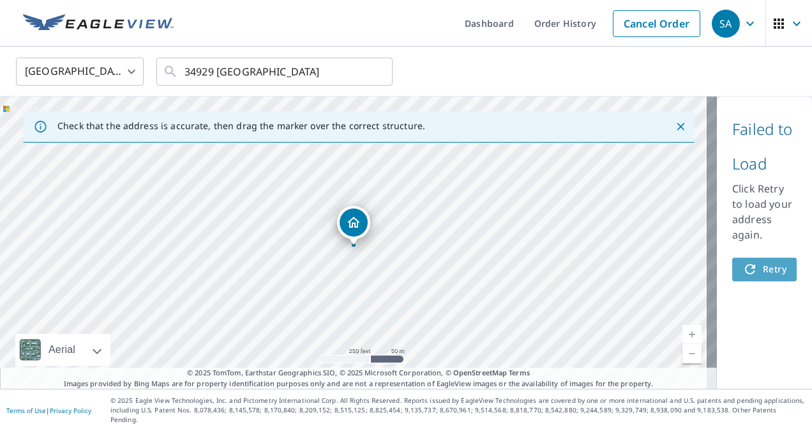
click at [743, 264] on icon "button" at bounding box center [750, 268] width 15 height 15
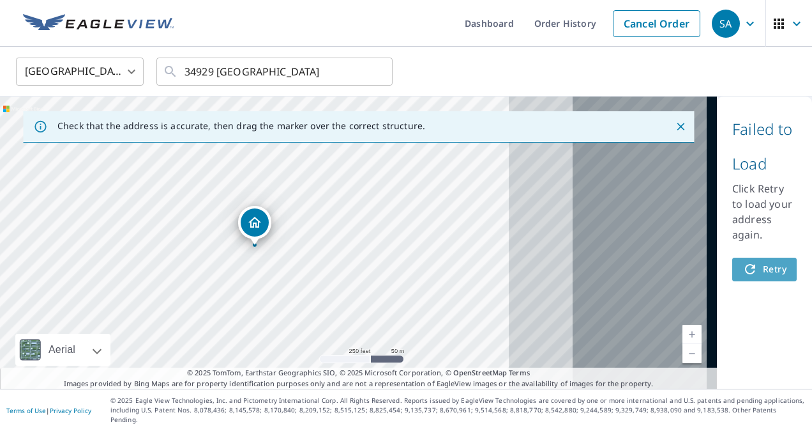
click at [745, 264] on icon "button" at bounding box center [750, 268] width 15 height 15
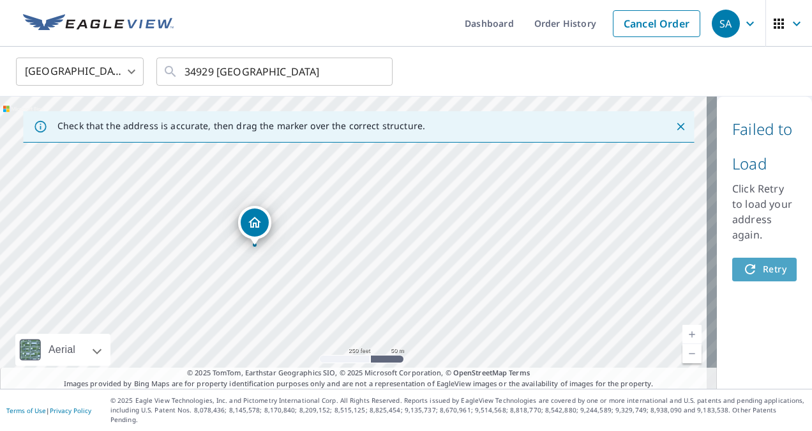
click at [745, 264] on icon "button" at bounding box center [750, 268] width 15 height 15
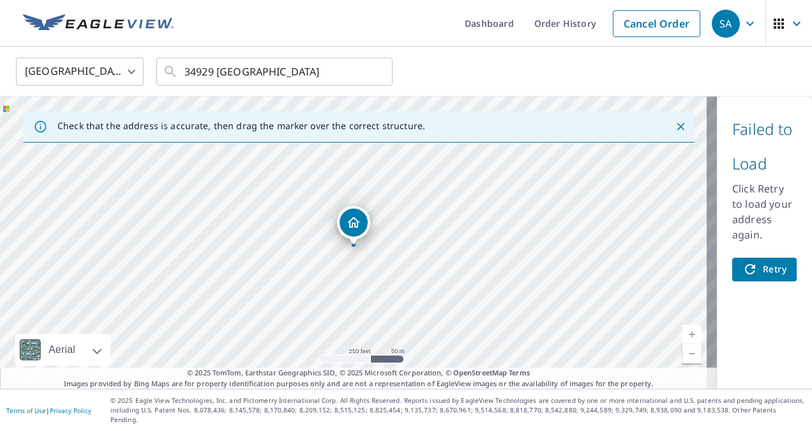
click at [745, 264] on icon "button" at bounding box center [750, 268] width 15 height 15
drag, startPoint x: 347, startPoint y: 217, endPoint x: 243, endPoint y: 183, distance: 110.1
click at [243, 183] on div "34929 [GEOGRAPHIC_DATA]" at bounding box center [358, 242] width 717 height 292
drag, startPoint x: 302, startPoint y: 167, endPoint x: 279, endPoint y: 293, distance: 127.3
click at [279, 293] on div "34929 [GEOGRAPHIC_DATA]" at bounding box center [358, 242] width 717 height 292
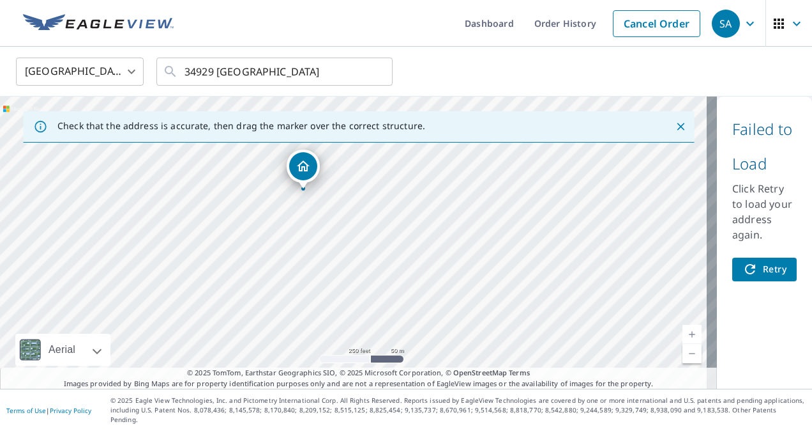
click at [189, 277] on div "34929 [GEOGRAPHIC_DATA]" at bounding box center [358, 242] width 717 height 292
click at [241, 293] on div "34929 [GEOGRAPHIC_DATA]" at bounding box center [358, 242] width 717 height 292
click at [242, 251] on div "34929 [GEOGRAPHIC_DATA]" at bounding box center [358, 242] width 717 height 292
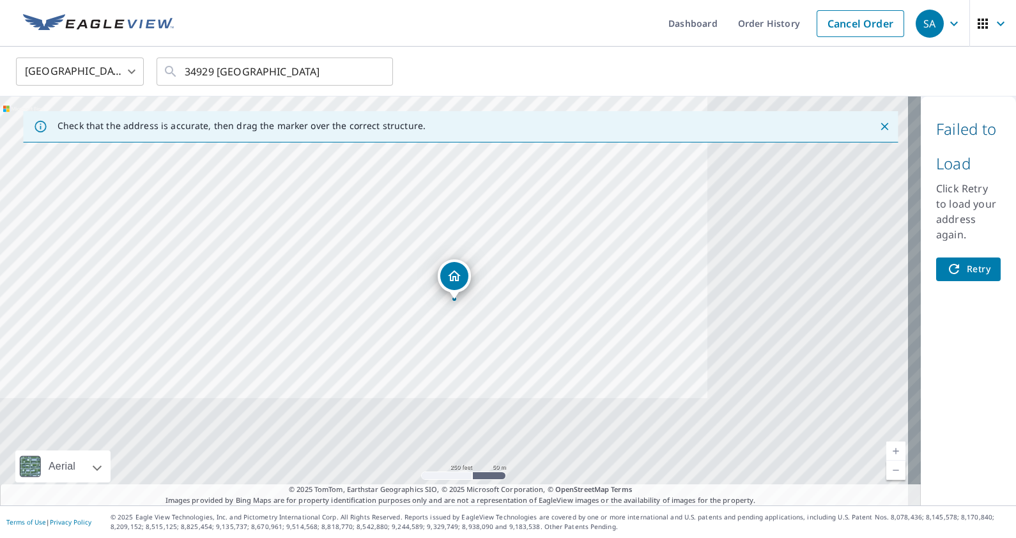
drag, startPoint x: 812, startPoint y: 0, endPoint x: 481, endPoint y: 73, distance: 338.9
click at [481, 73] on div "[GEOGRAPHIC_DATA] [GEOGRAPHIC_DATA] ​ 34929 Flyover [GEOGRAPHIC_DATA] ​" at bounding box center [503, 71] width 994 height 30
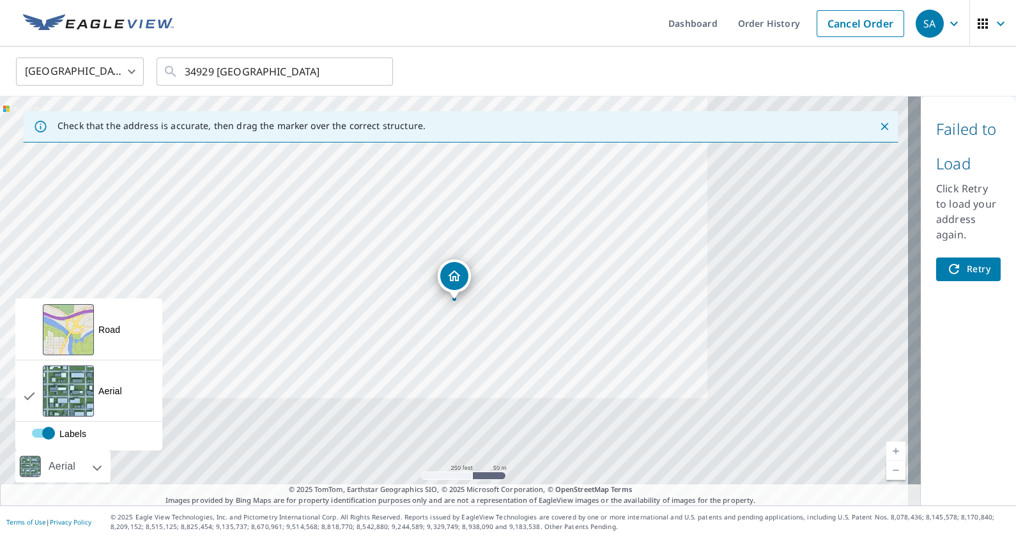
click at [40, 428] on label "Labels" at bounding box center [117, 428] width 171 height 0
click at [42, 428] on label "Labels" at bounding box center [117, 428] width 171 height 0
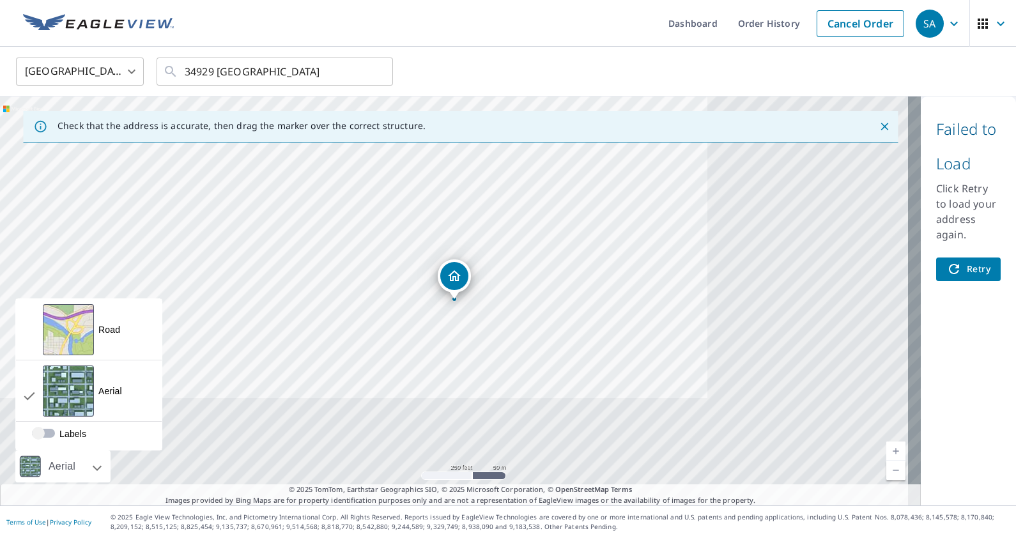
click at [42, 428] on label "Labels" at bounding box center [117, 428] width 171 height 0
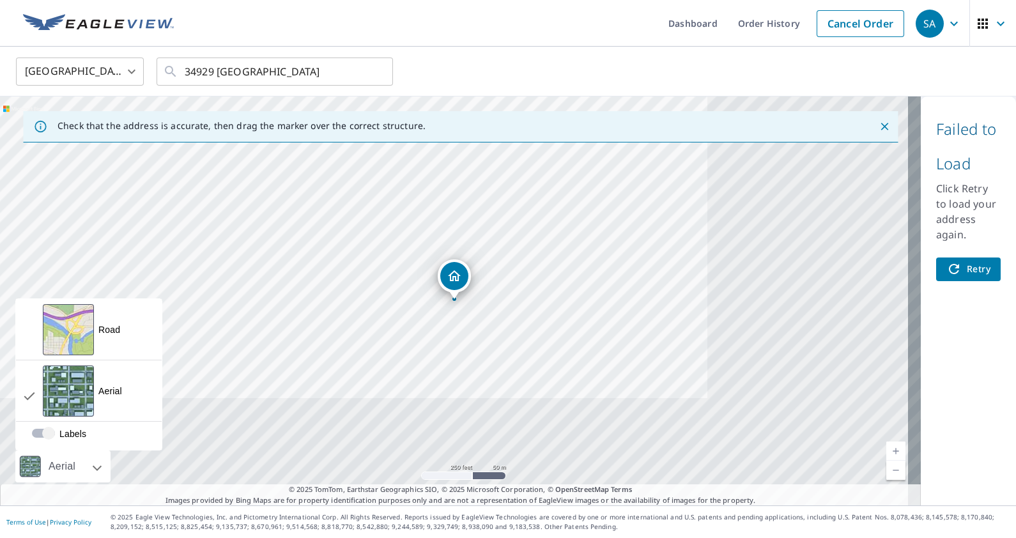
checkbox input "true"
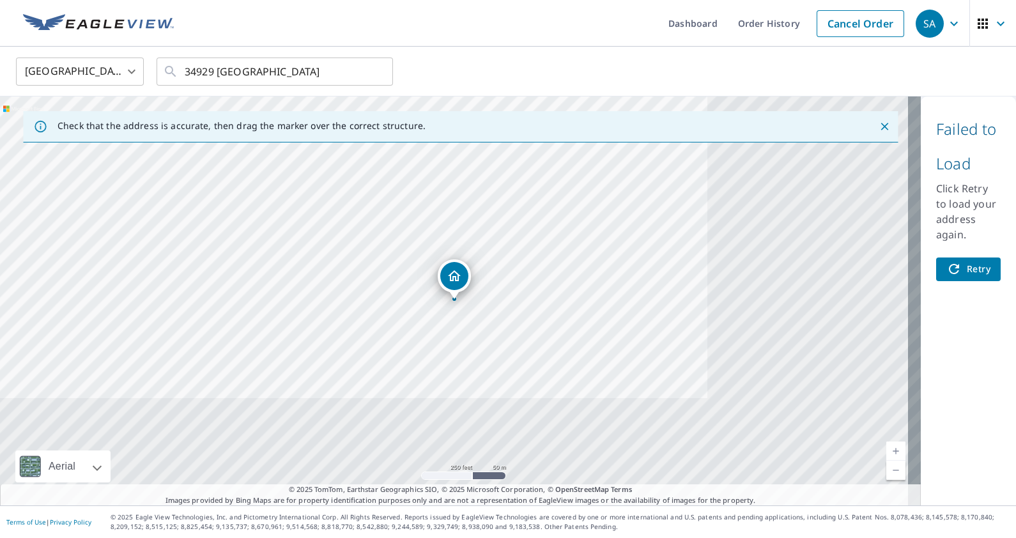
click at [774, 397] on div "34929 [GEOGRAPHIC_DATA]" at bounding box center [460, 300] width 920 height 409
click at [774, 392] on div "34929 [GEOGRAPHIC_DATA]" at bounding box center [460, 300] width 920 height 409
click at [370, 70] on icon "Clear" at bounding box center [375, 71] width 13 height 13
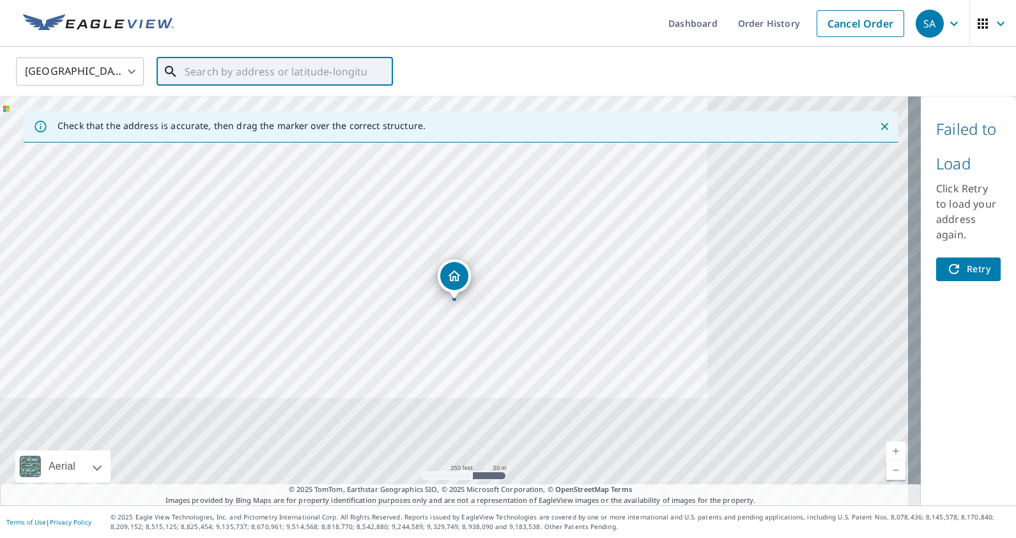
click at [289, 84] on input "text" at bounding box center [276, 72] width 182 height 36
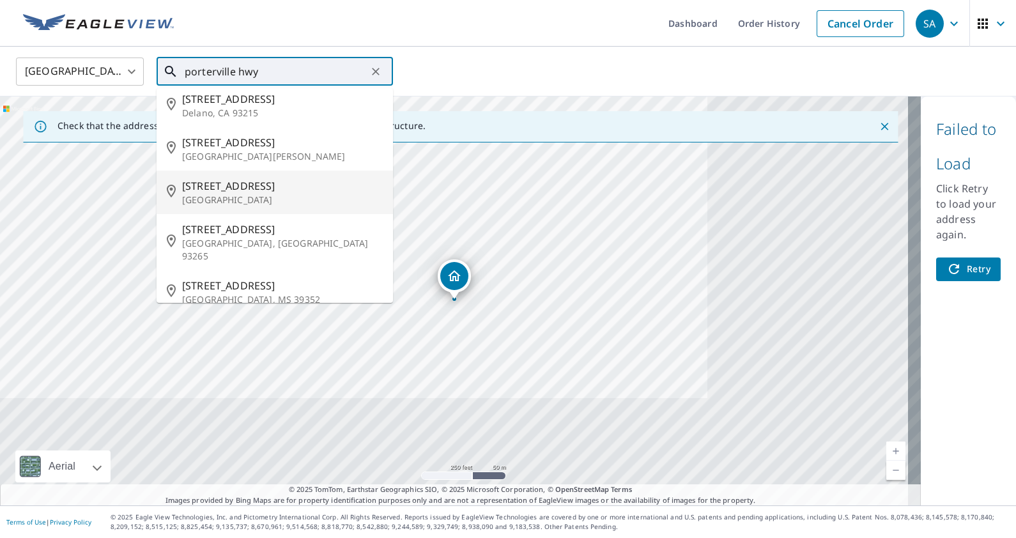
scroll to position [12, 0]
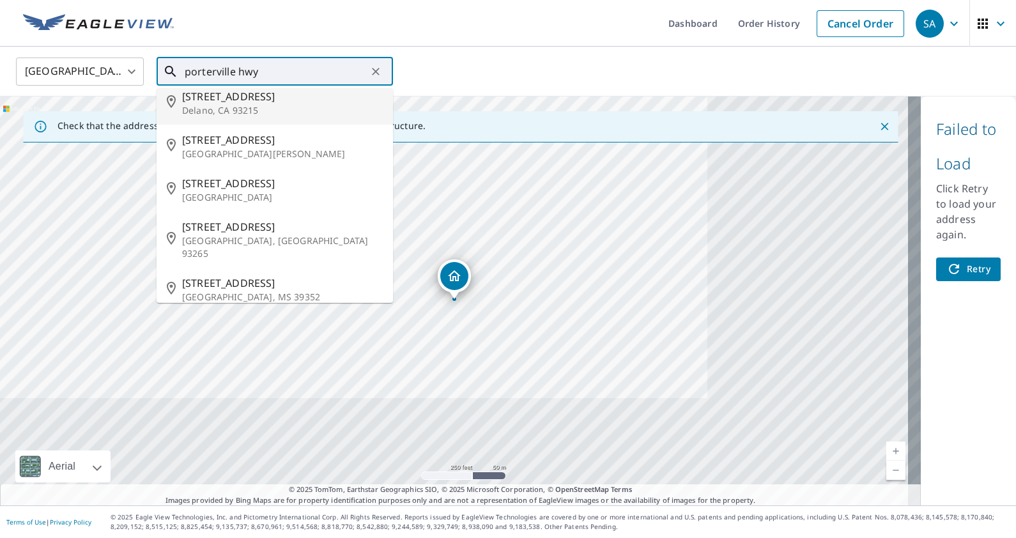
click at [254, 99] on span "[STREET_ADDRESS]" at bounding box center [282, 96] width 201 height 15
type input "[STREET_ADDRESS]"
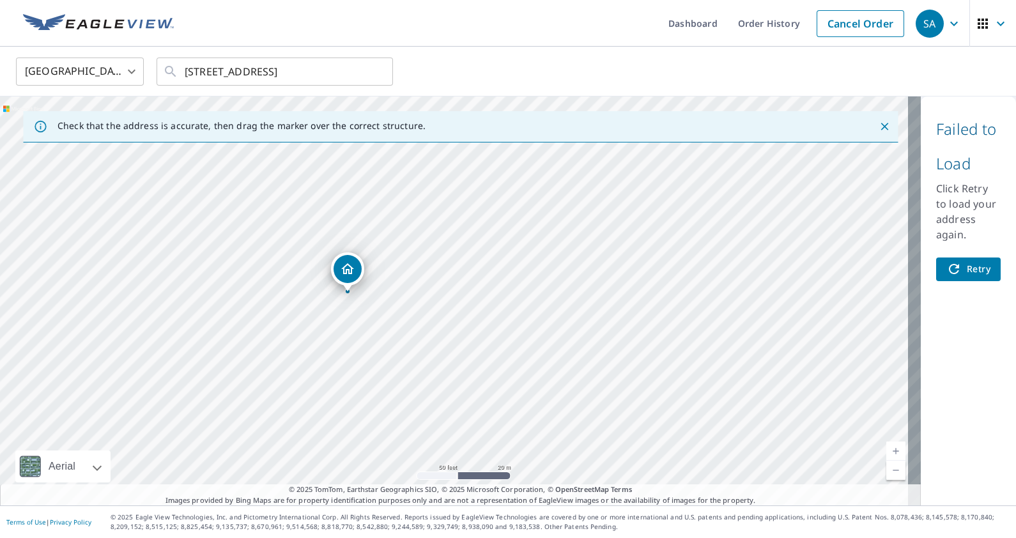
click at [682, 282] on div "[STREET_ADDRESS]" at bounding box center [460, 300] width 920 height 409
drag, startPoint x: 811, startPoint y: 252, endPoint x: 823, endPoint y: 212, distance: 41.4
click at [812, 212] on div "[STREET_ADDRESS]" at bounding box center [460, 300] width 920 height 409
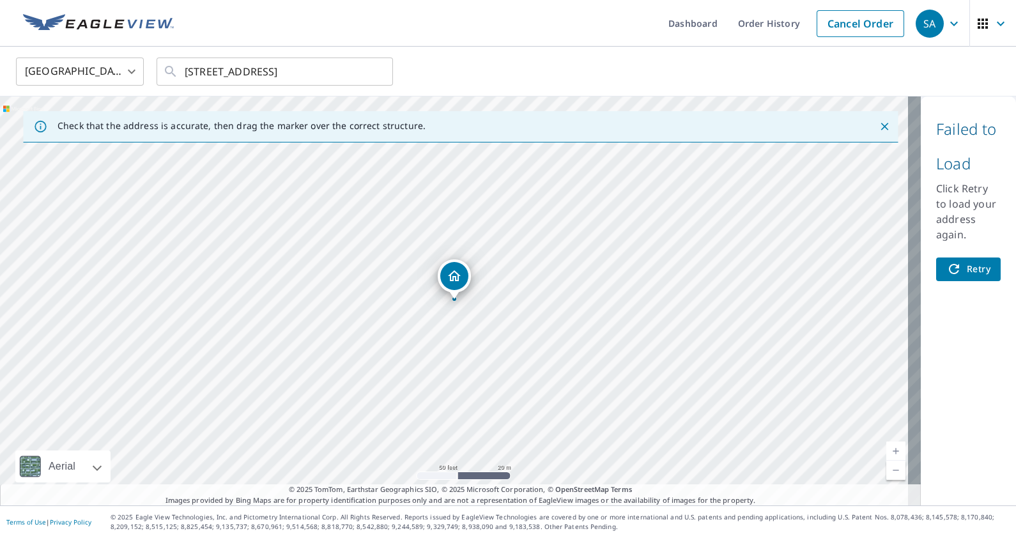
click at [812, 265] on button "Retry" at bounding box center [968, 269] width 65 height 24
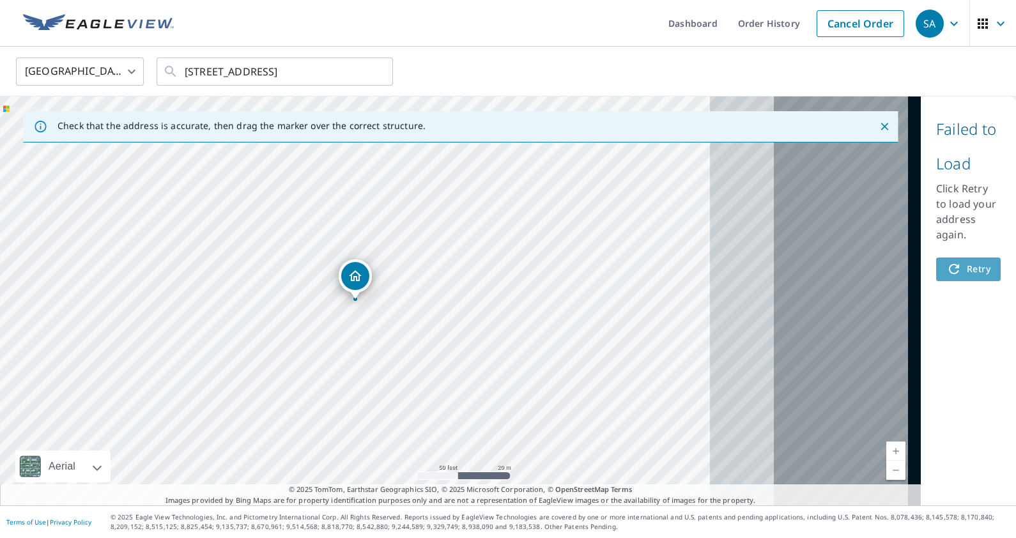
click at [812, 265] on button "Retry" at bounding box center [968, 269] width 65 height 24
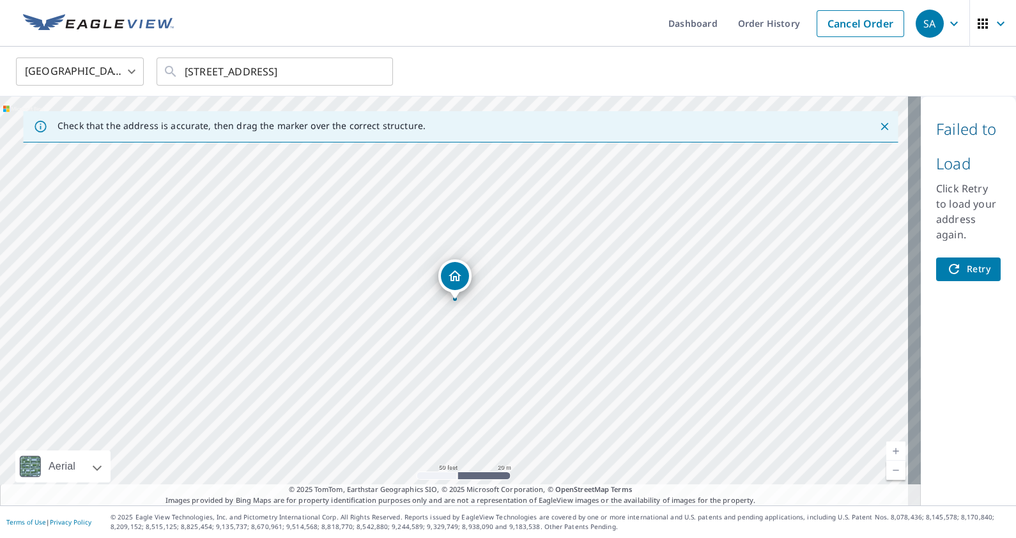
click at [450, 294] on div "[STREET_ADDRESS]" at bounding box center [460, 300] width 920 height 409
click at [453, 273] on icon "Dropped pin, building 1, Residential property, 11425 Porterville Hwy Delano, CA…" at bounding box center [454, 275] width 15 height 15
click at [402, 274] on icon "Dropped pin, building 1, Residential property, 11425 Porterville Hwy Delano, CA…" at bounding box center [402, 275] width 15 height 15
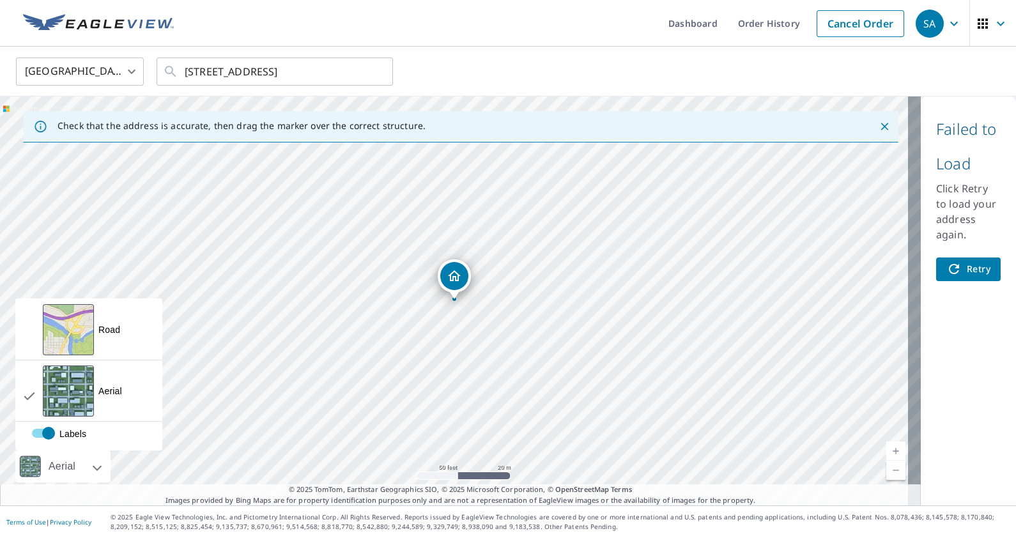
click at [86, 430] on div at bounding box center [83, 466] width 8 height 32
click at [91, 333] on div "View aerial and more..." at bounding box center [68, 329] width 51 height 51
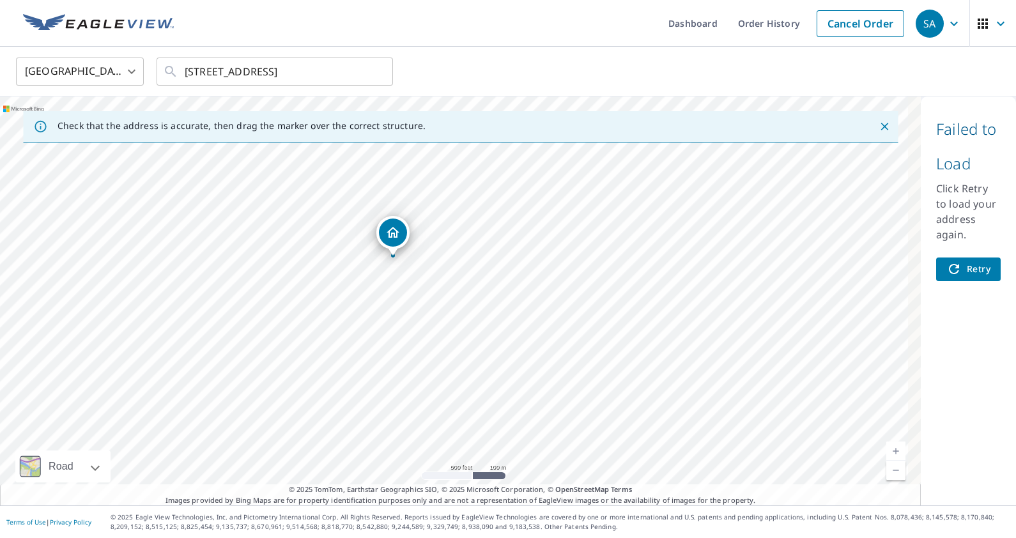
click at [467, 178] on div "[STREET_ADDRESS]" at bounding box center [460, 300] width 920 height 409
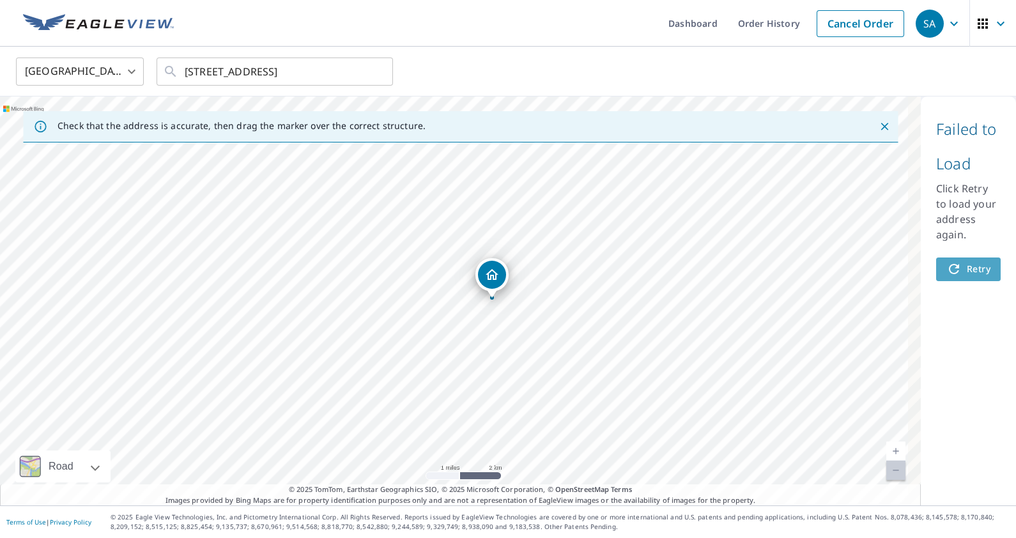
click at [812, 268] on span "Retry" at bounding box center [968, 269] width 44 height 16
